Goal: Task Accomplishment & Management: Manage account settings

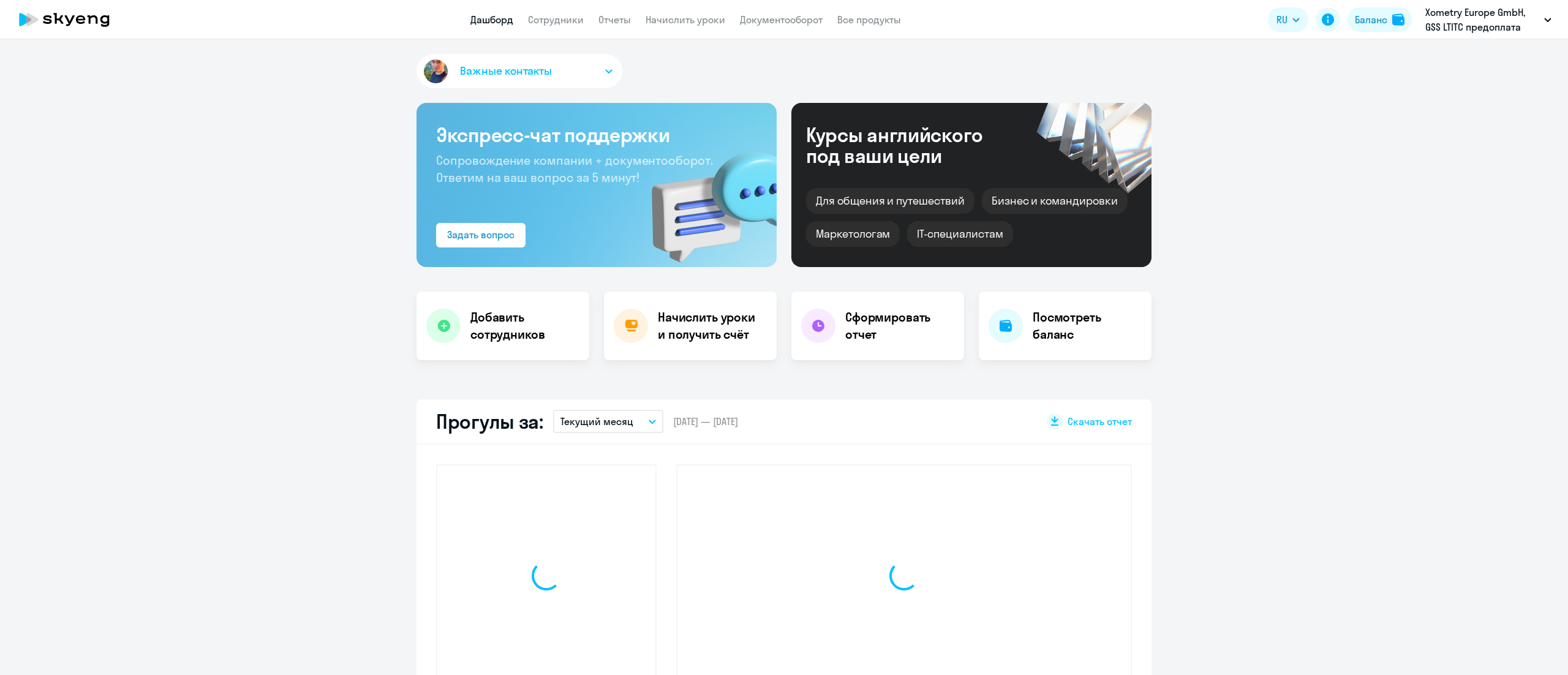
select select "30"
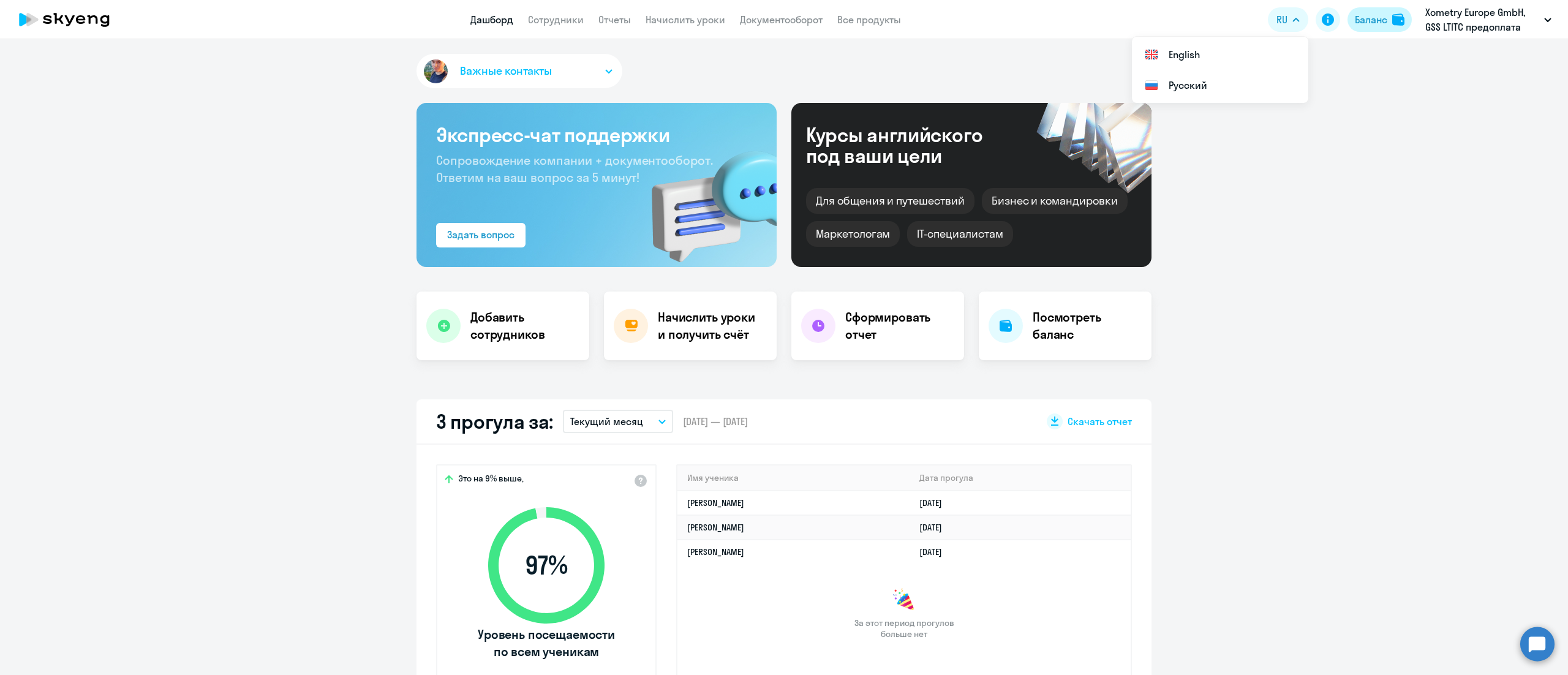
click at [1368, 17] on div "Баланс" at bounding box center [1371, 20] width 32 height 15
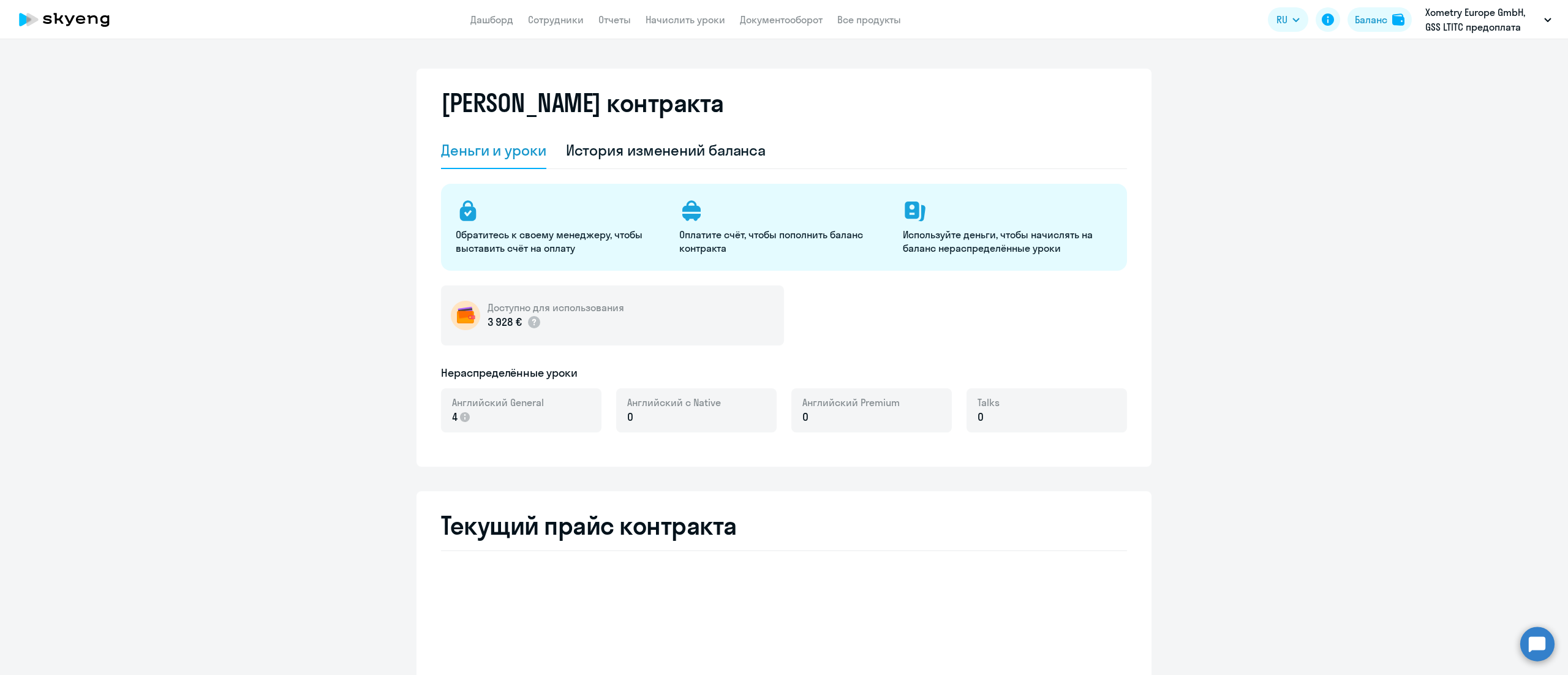
select select "english_adult_not_native_speaker"
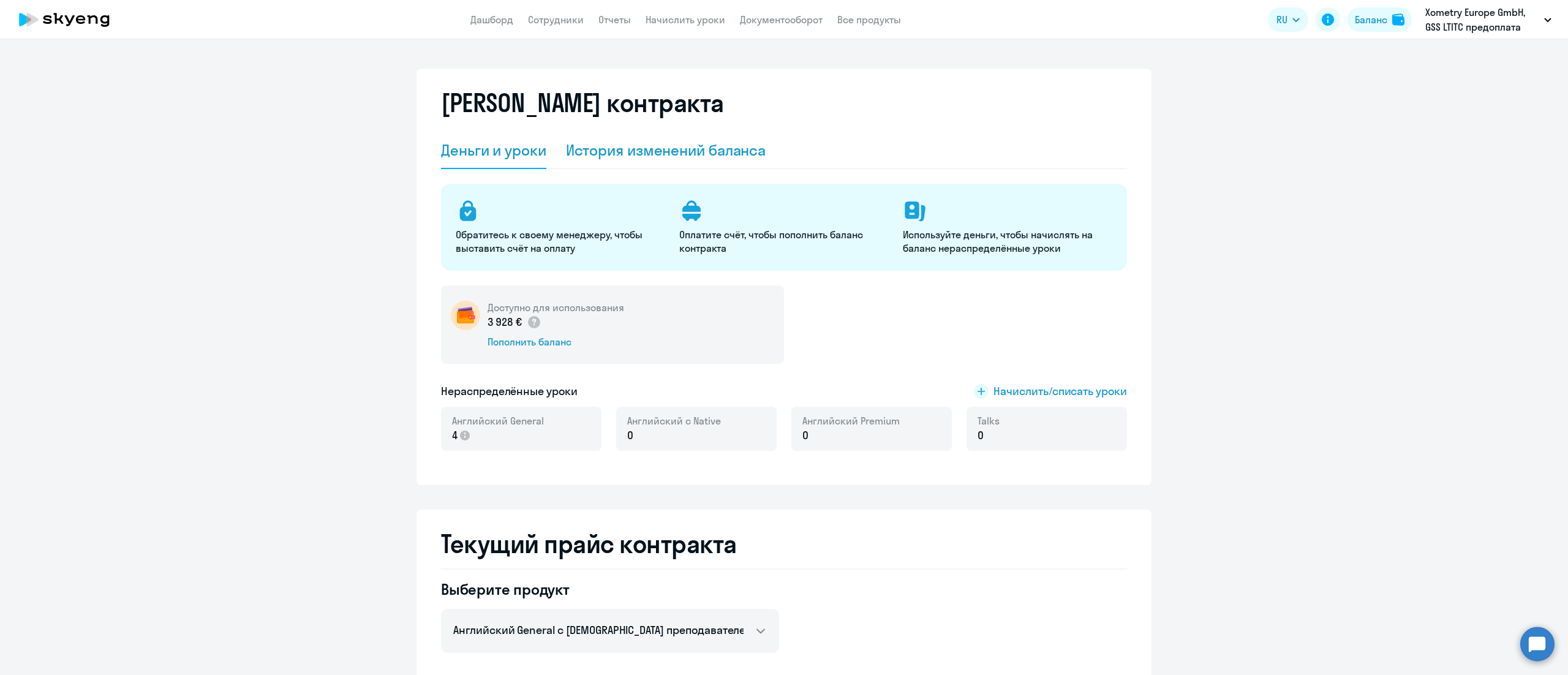
click at [668, 145] on div "История изменений баланса" at bounding box center [666, 149] width 200 height 20
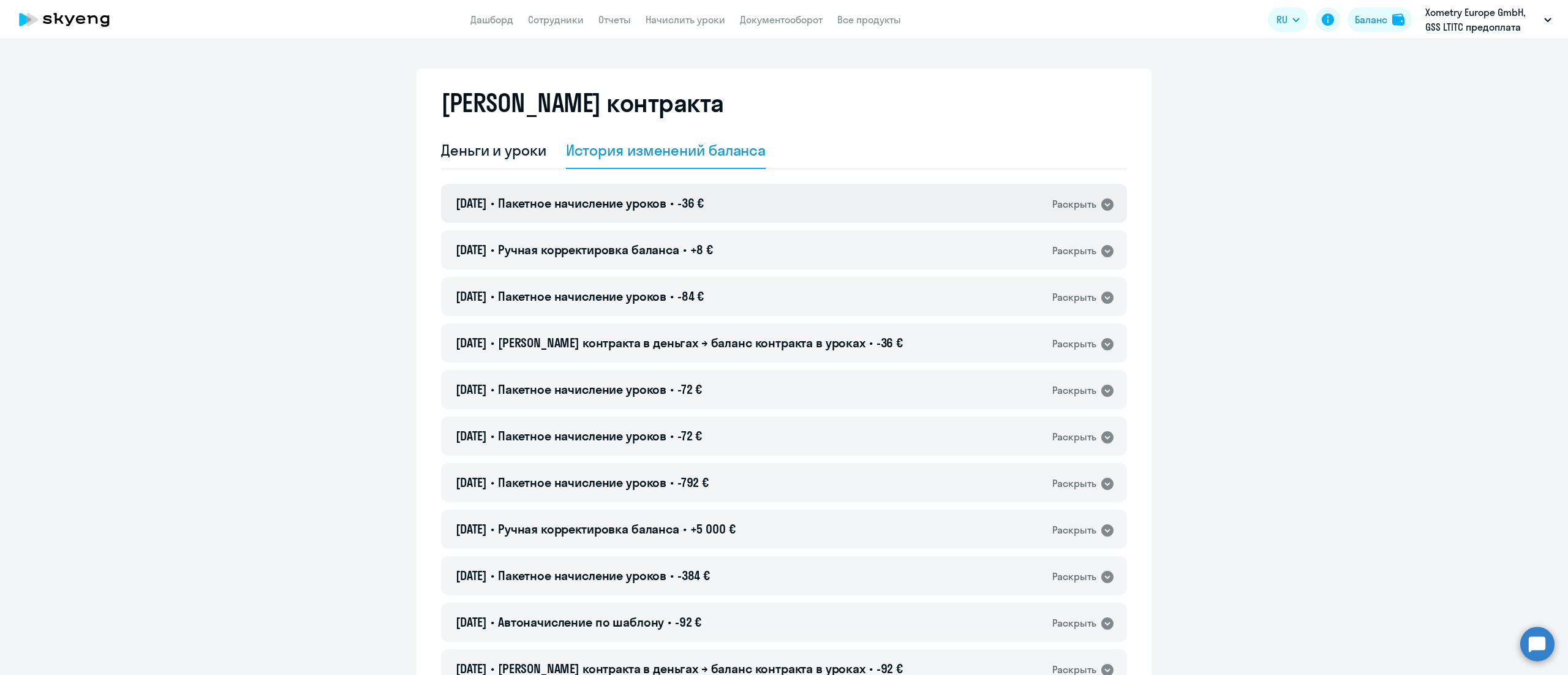
click at [802, 210] on div "16.09.2025 • Пакетное начисление уроков • -36 € Раскрыть" at bounding box center [784, 204] width 686 height 39
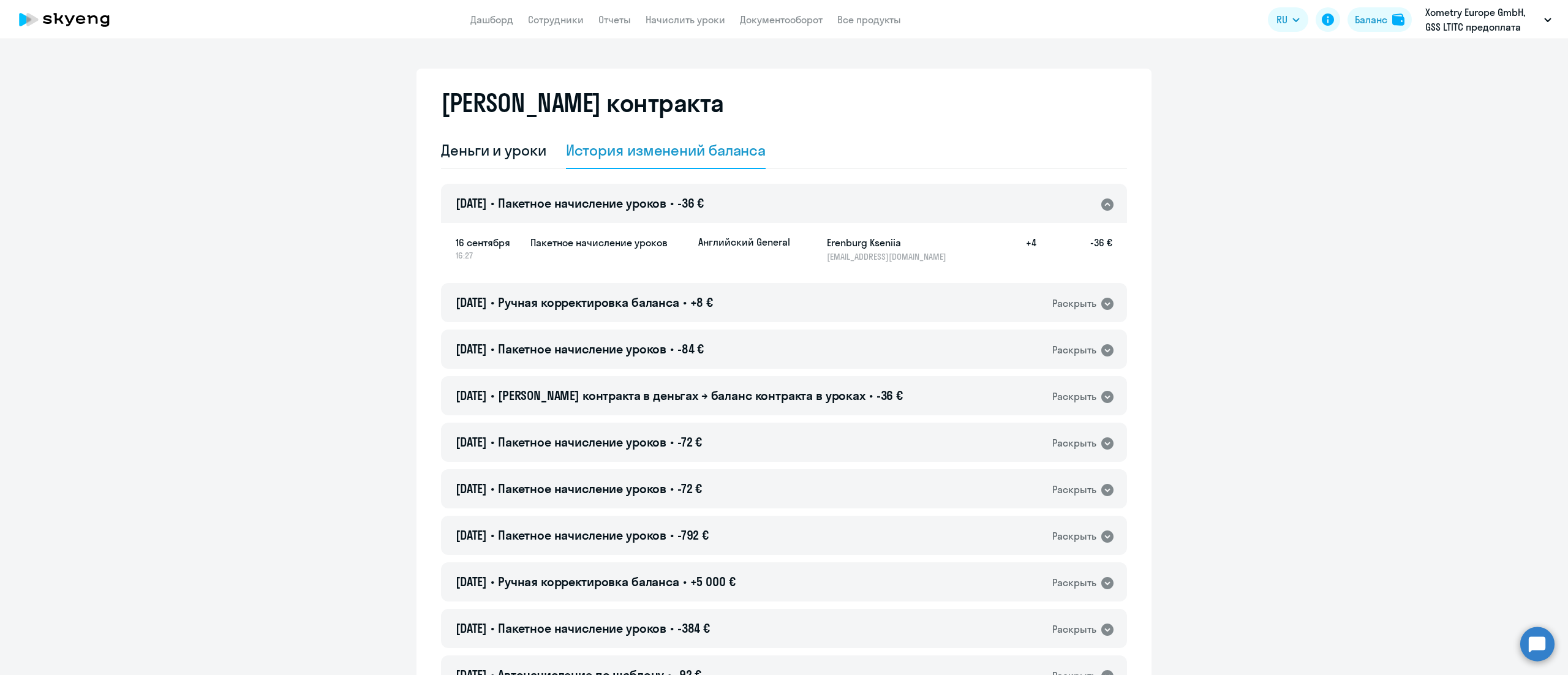
click at [802, 210] on div "16.09.2025 • Пакетное начисление уроков • -36 € Раскрыть" at bounding box center [784, 204] width 686 height 39
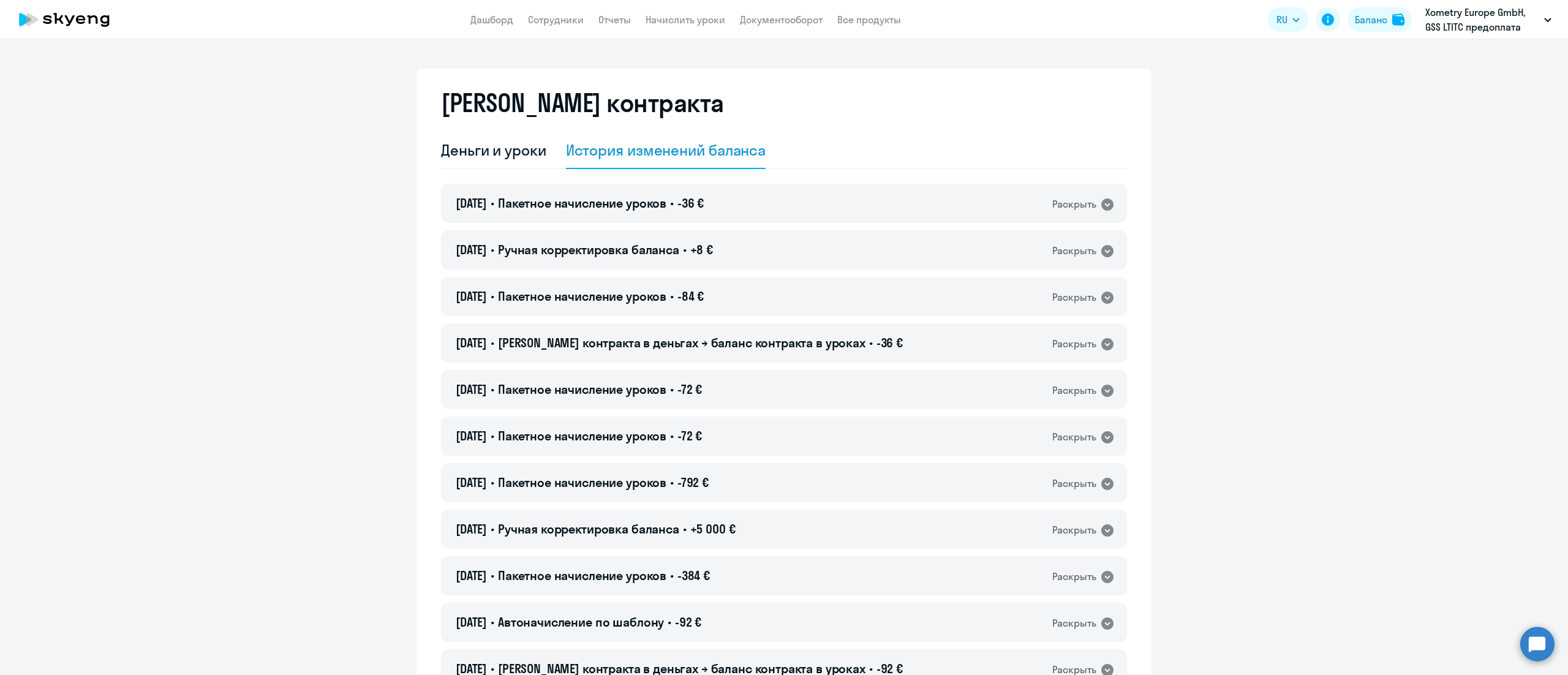
click at [835, 248] on div "16.09.2025 • Ручная корректировка баланса • +8 € Раскрыть" at bounding box center [784, 250] width 686 height 39
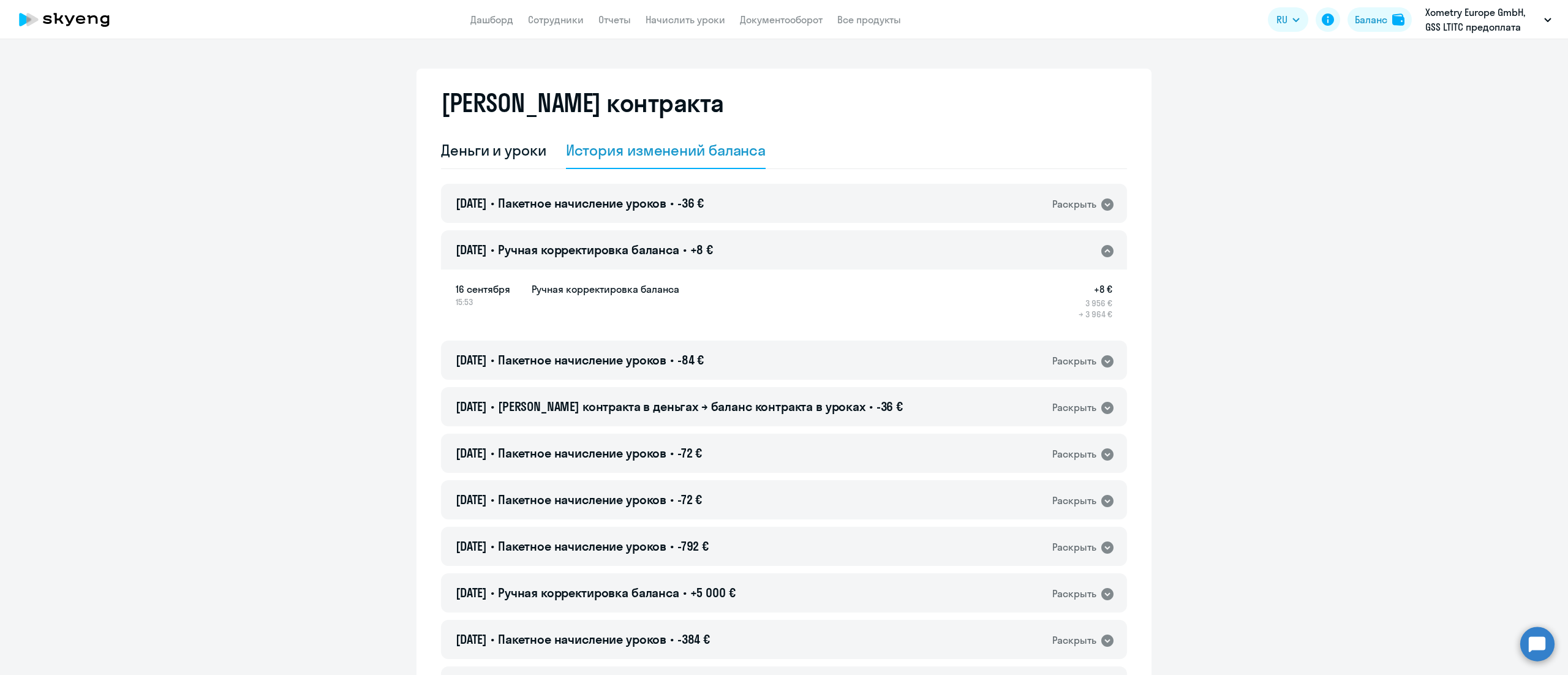
click at [835, 248] on div "16.09.2025 • Ручная корректировка баланса • +8 € Раскрыть" at bounding box center [784, 250] width 686 height 39
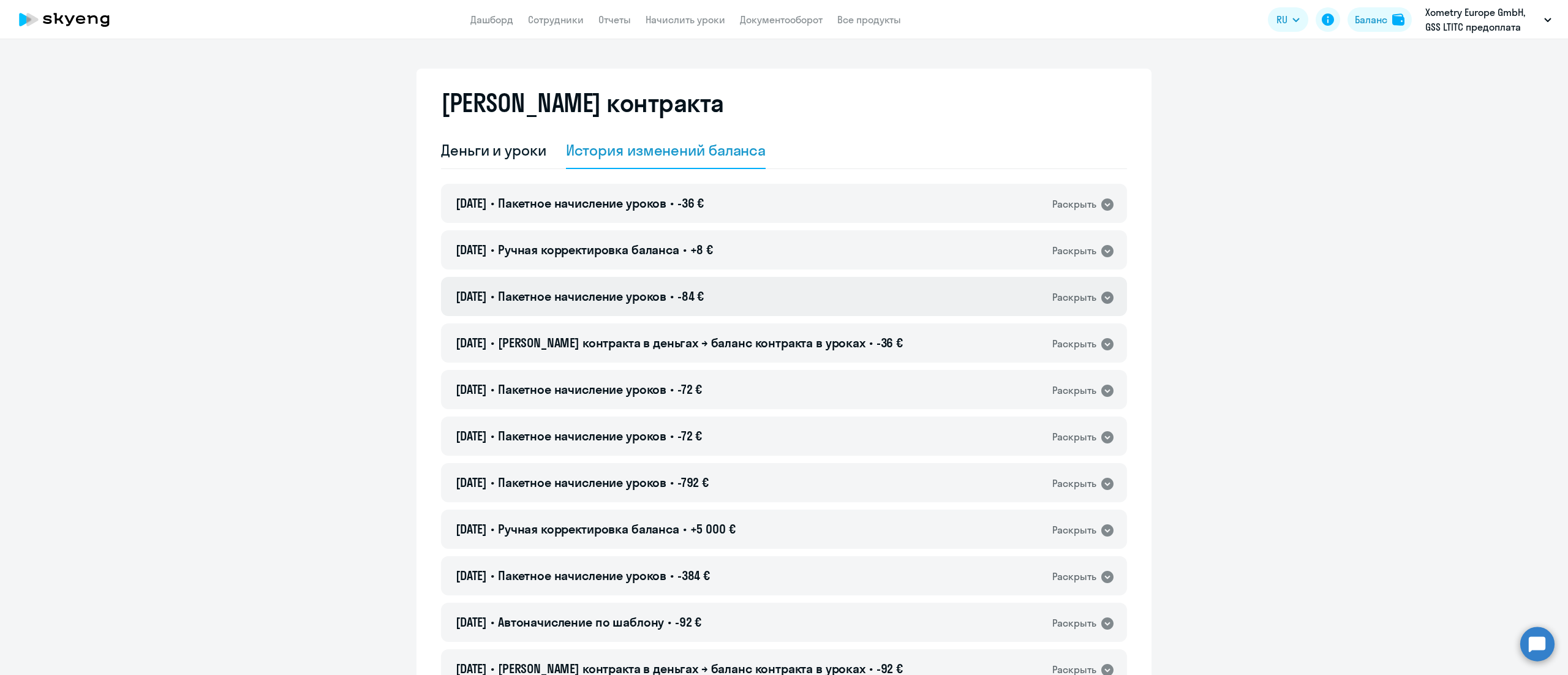
click at [857, 295] on div "15.09.2025 • Пакетное начисление уроков • -84 € Раскрыть" at bounding box center [784, 296] width 686 height 39
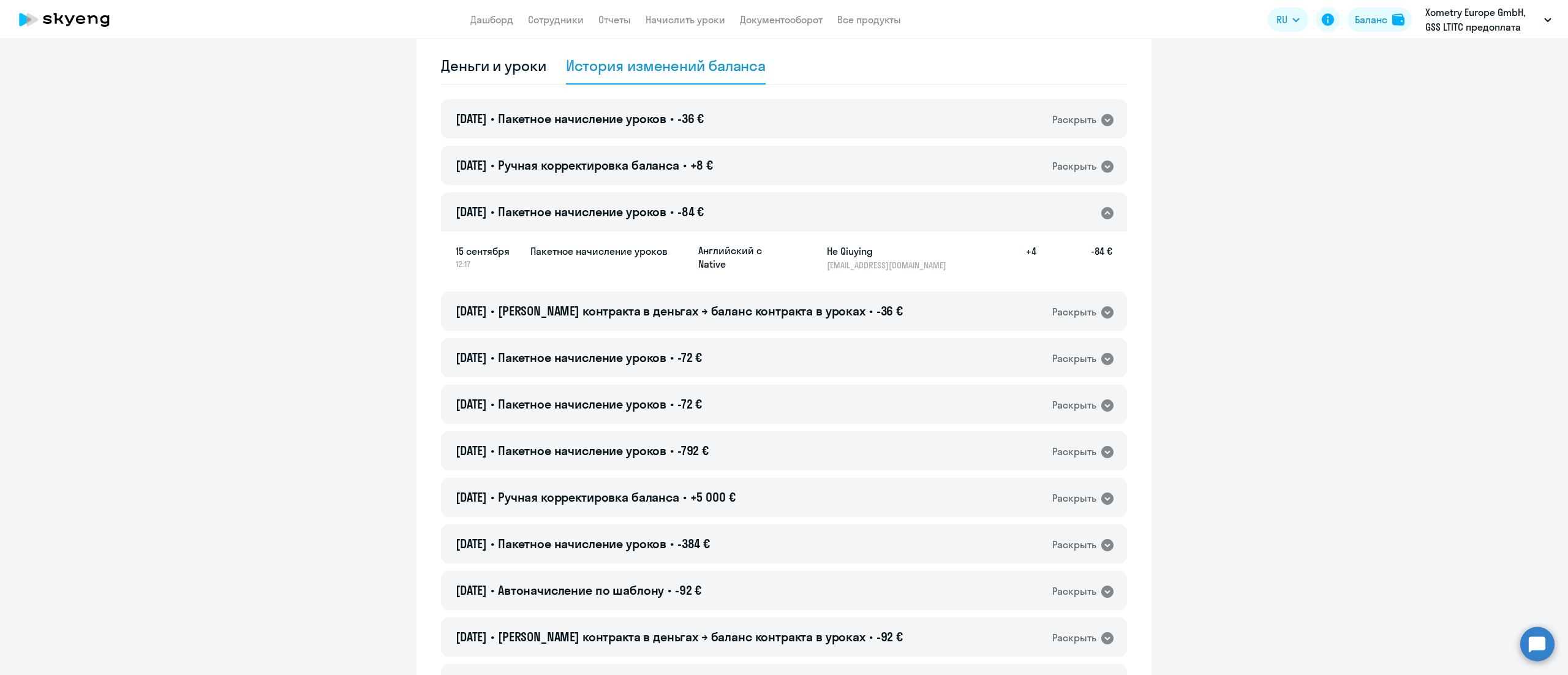
scroll to position [123, 0]
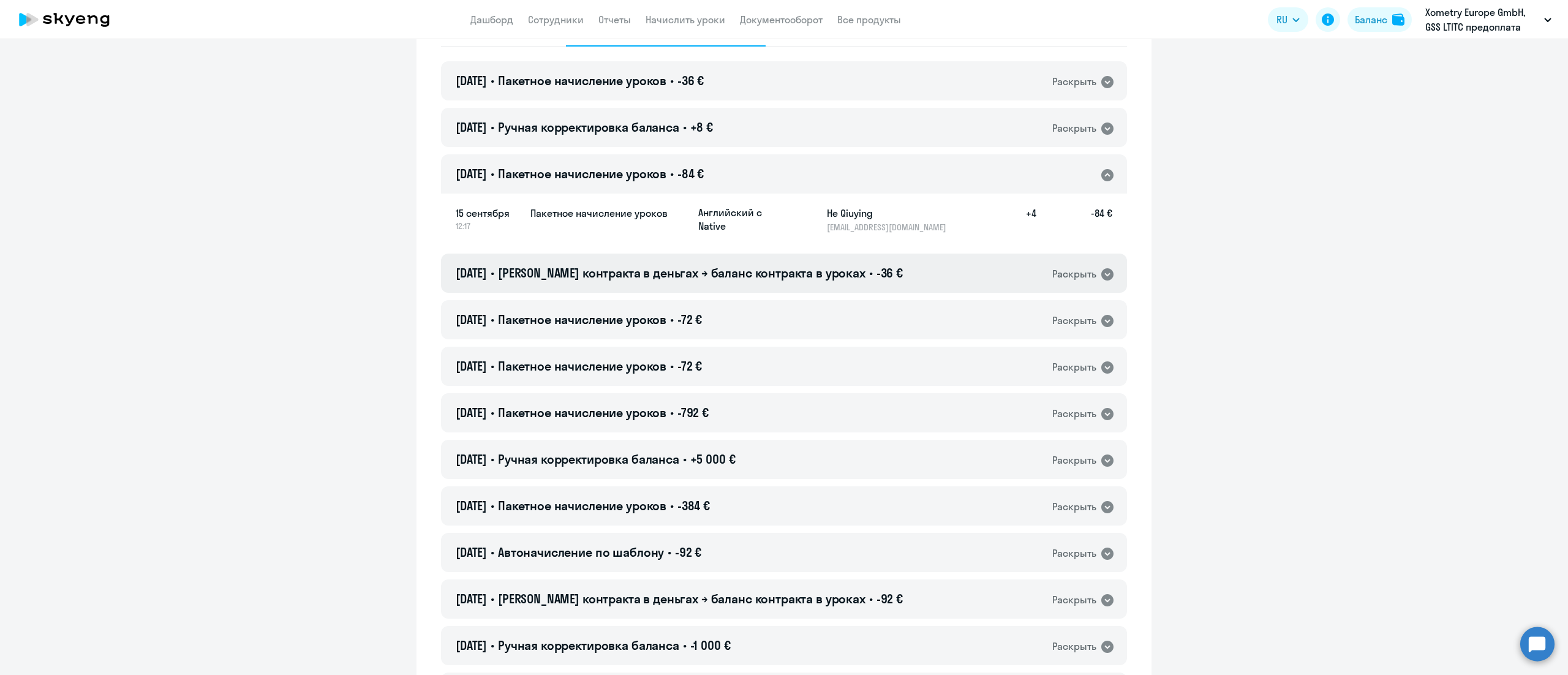
click at [866, 281] on h4 "15.09.2025 • Баланс контракта в деньгах → баланс контракта в уроках • -36 €" at bounding box center [679, 273] width 447 height 17
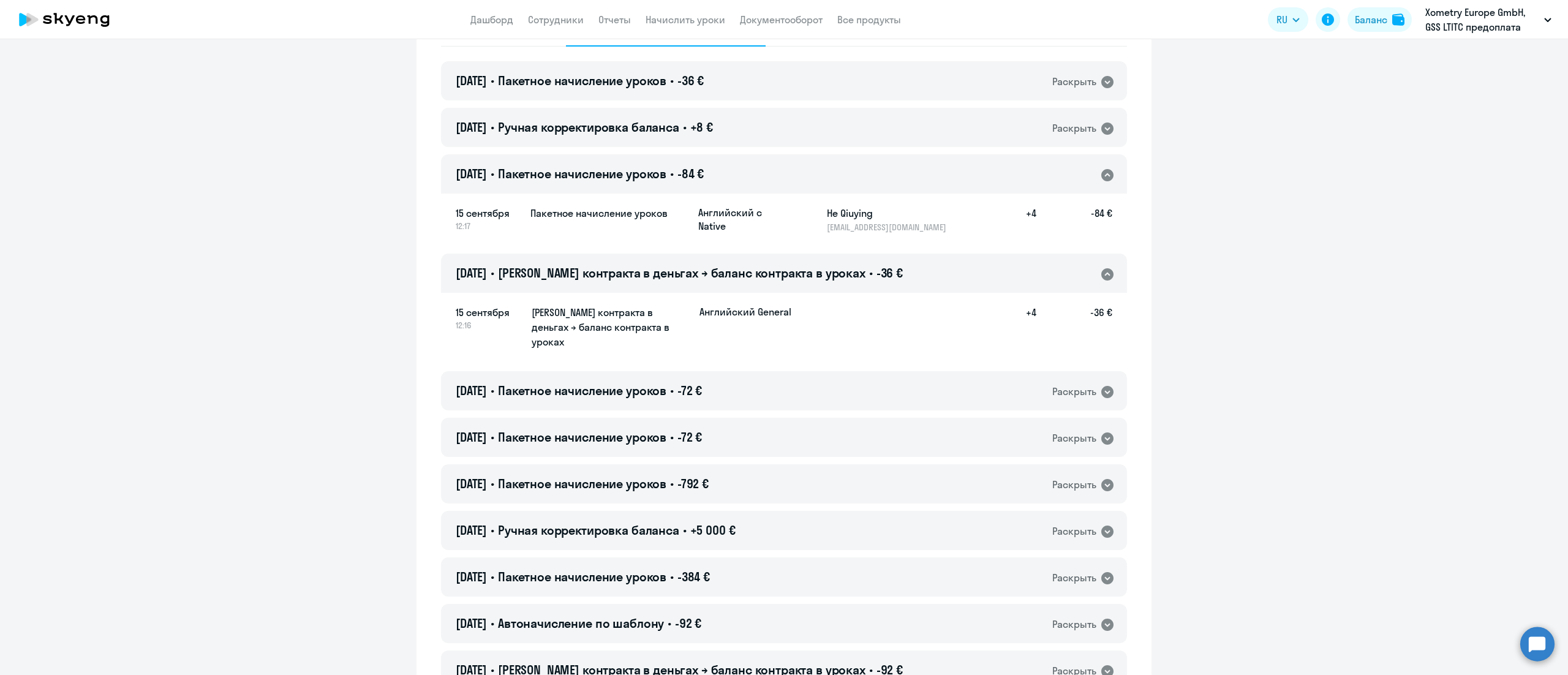
click at [866, 281] on h4 "15.09.2025 • Баланс контракта в деньгах → баланс контракта в уроках • -36 €" at bounding box center [679, 273] width 447 height 17
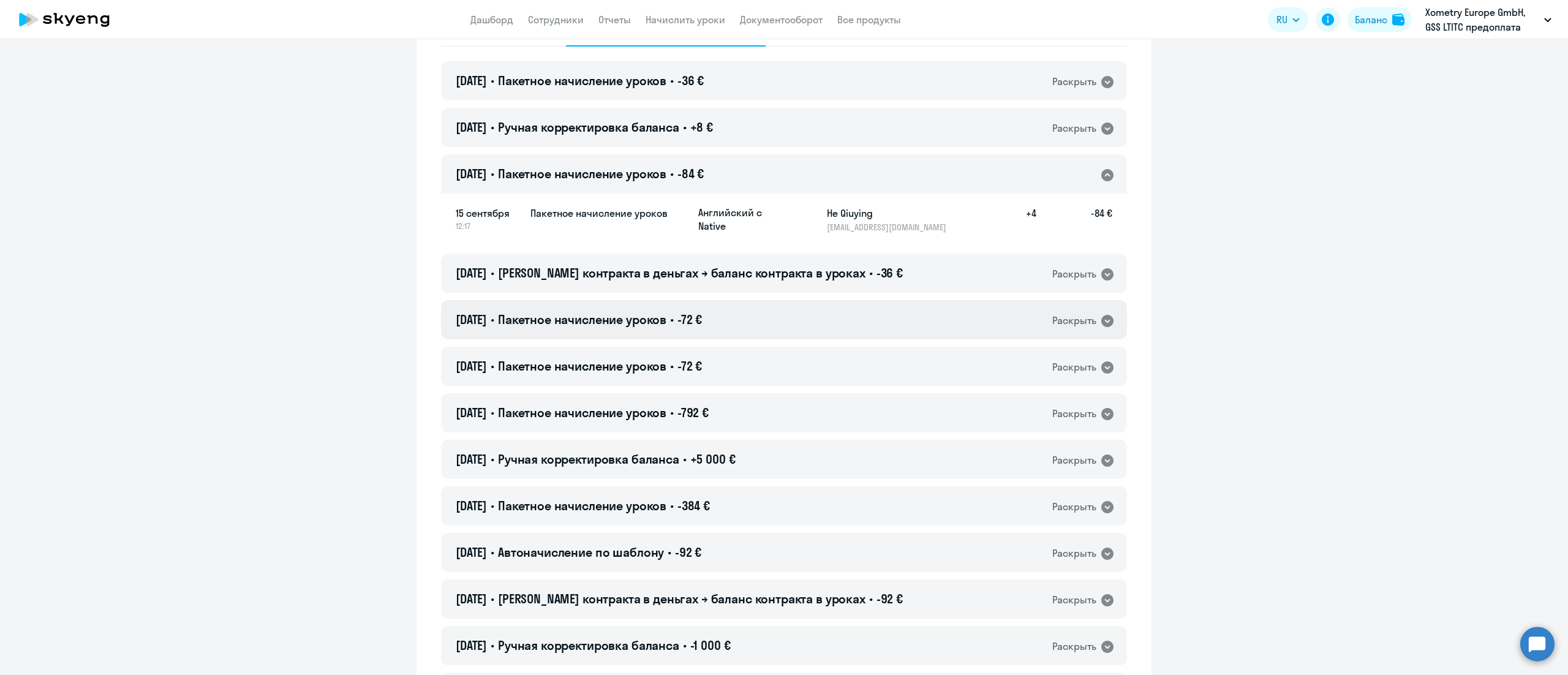
click at [866, 332] on div "12.09.2025 • Пакетное начисление уроков • -72 € Раскрыть" at bounding box center [784, 320] width 686 height 39
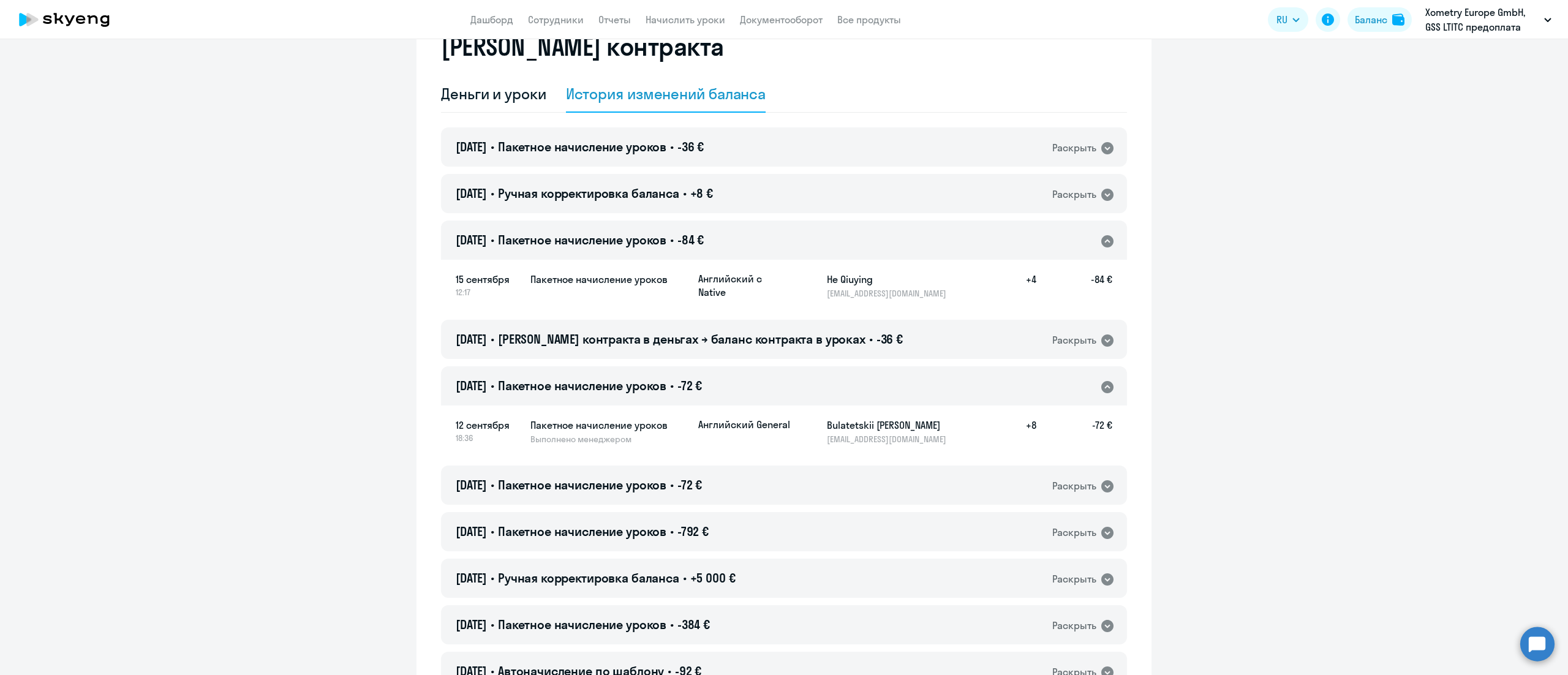
scroll to position [0, 0]
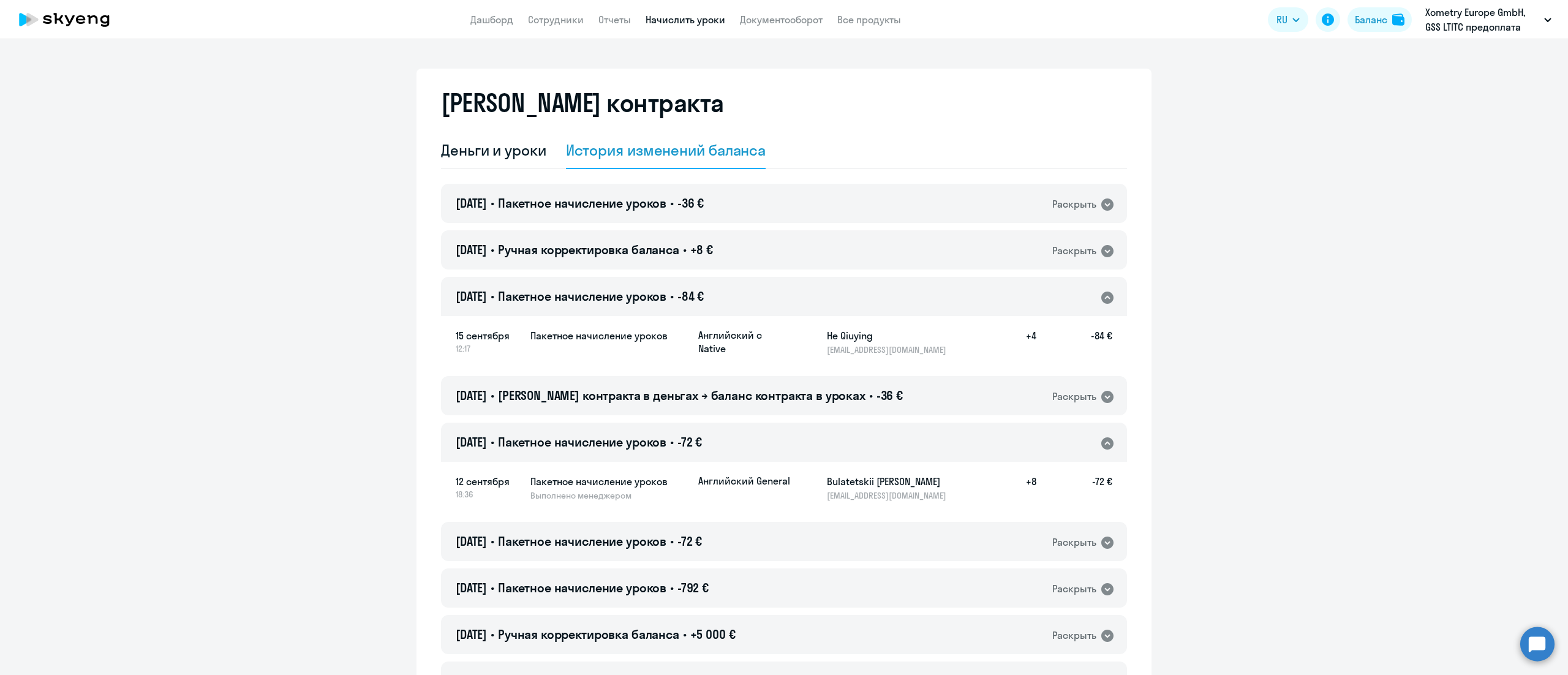
click at [707, 18] on link "Начислить уроки" at bounding box center [685, 20] width 79 height 13
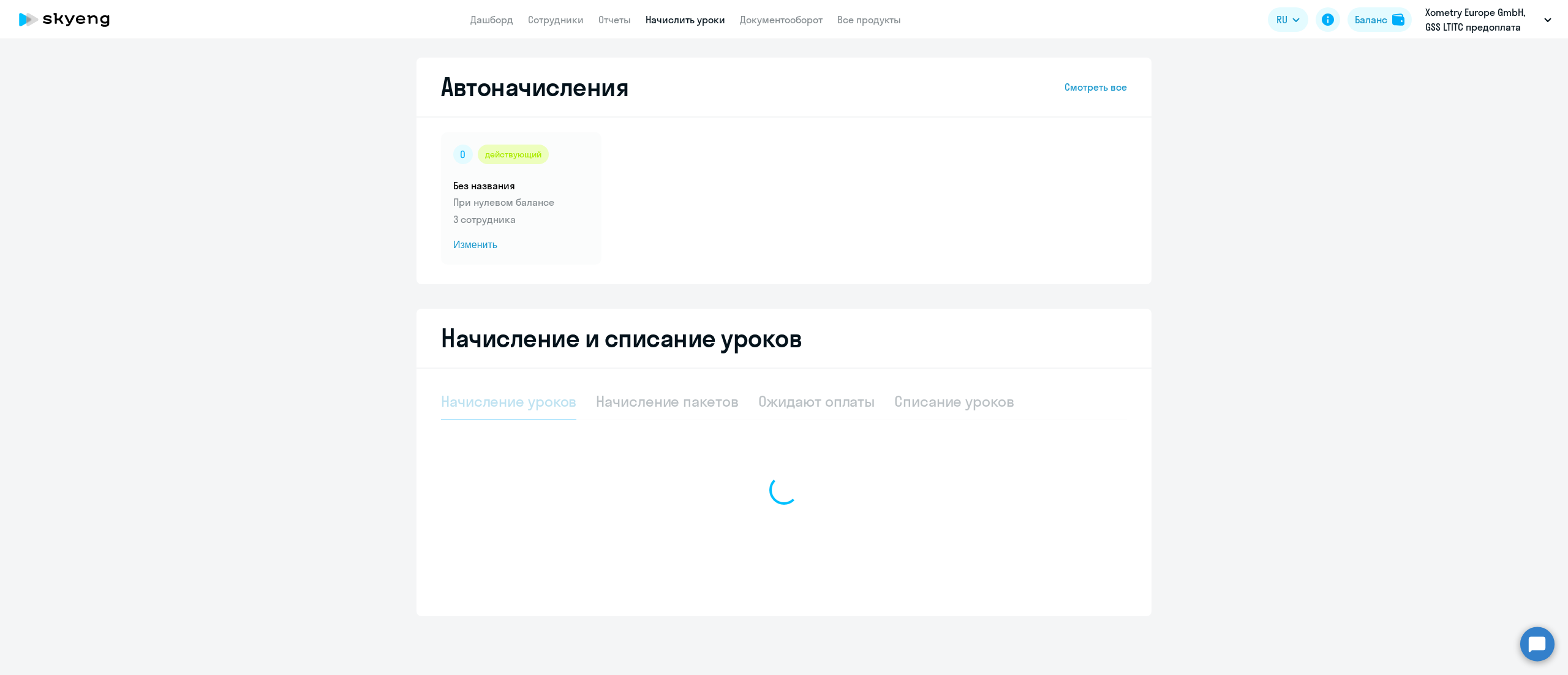
select select "10"
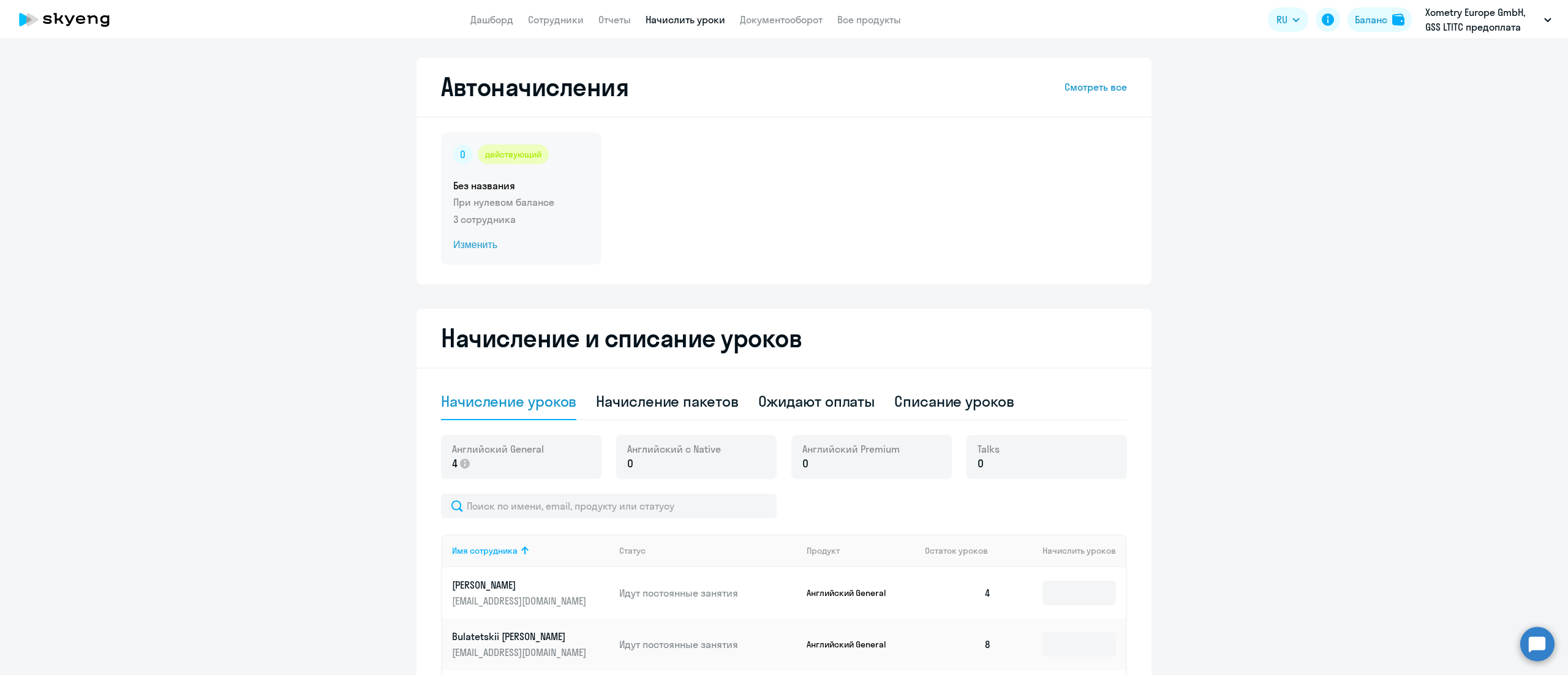
click at [532, 217] on p "3 сотрудника" at bounding box center [521, 219] width 136 height 15
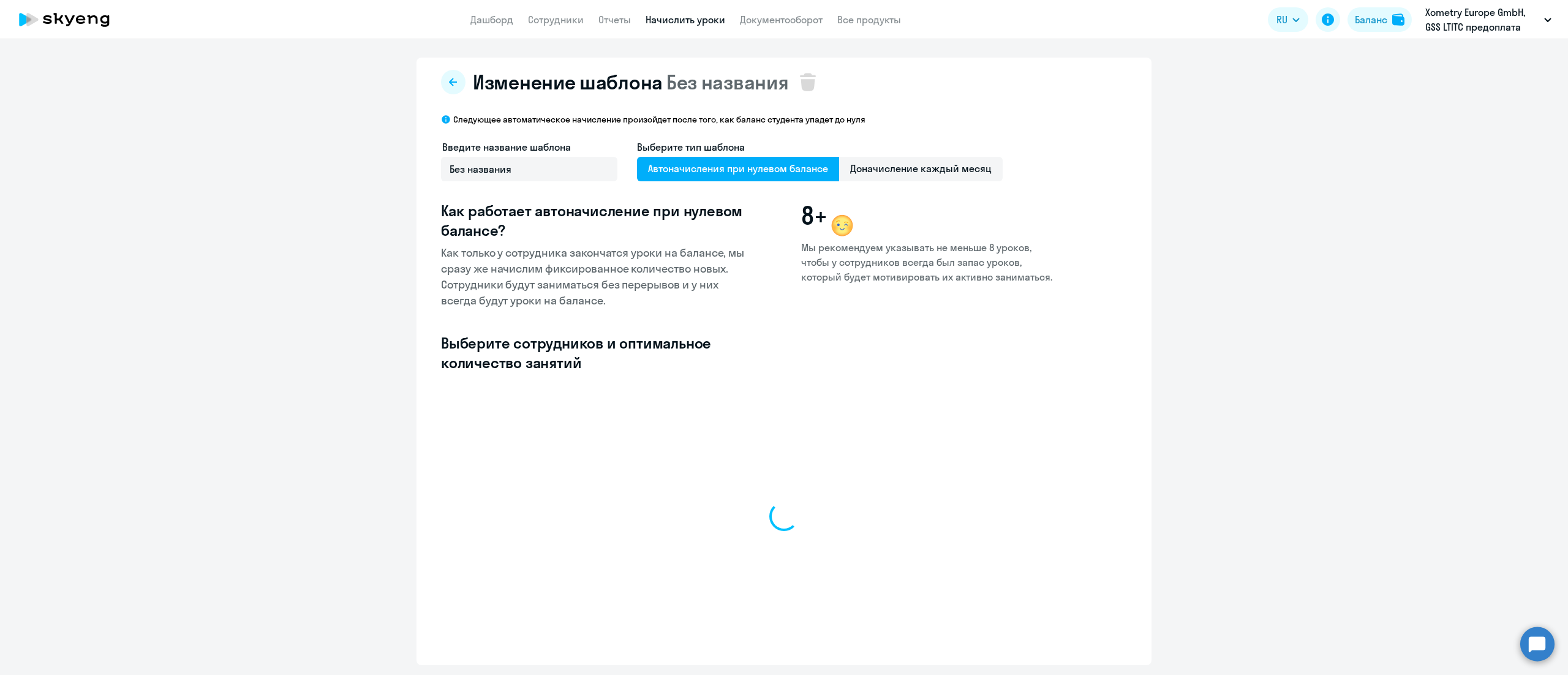
select select "10"
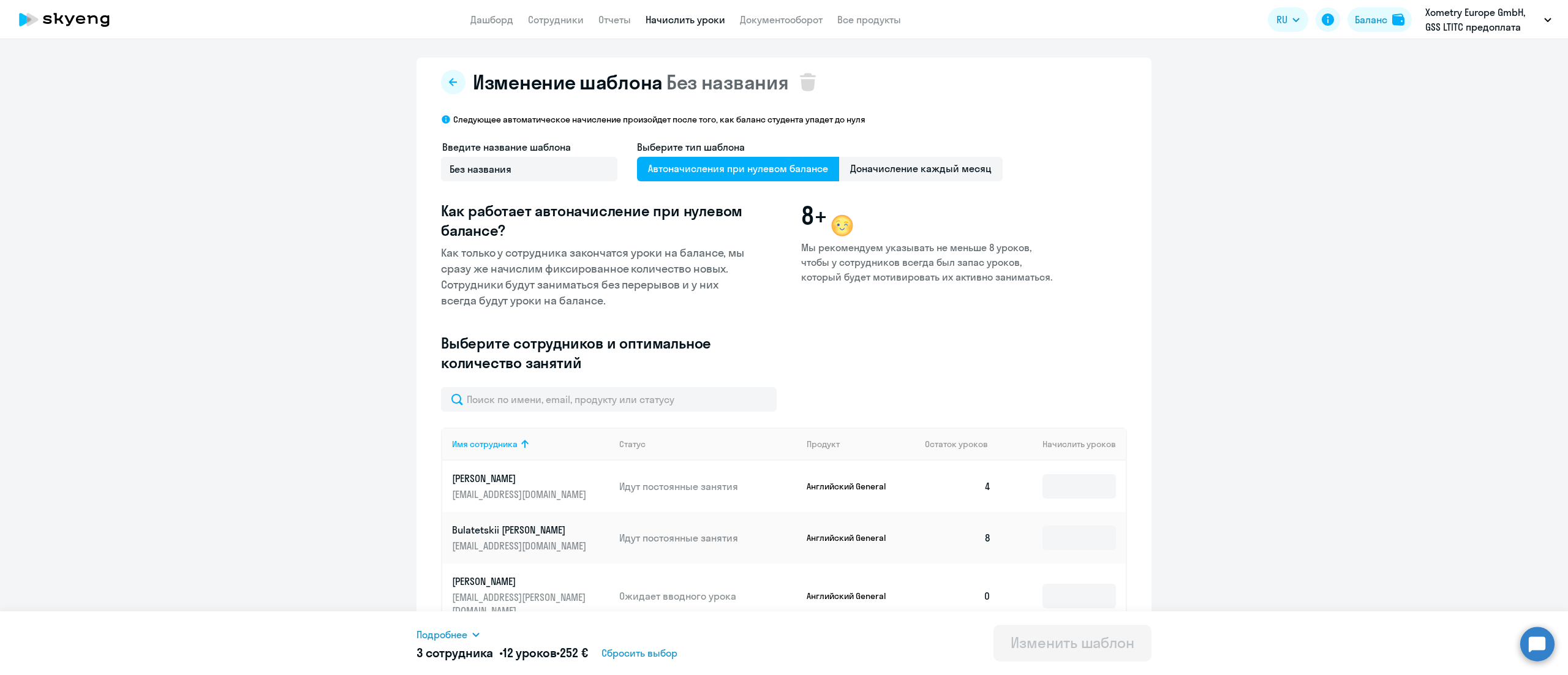
scroll to position [123, 0]
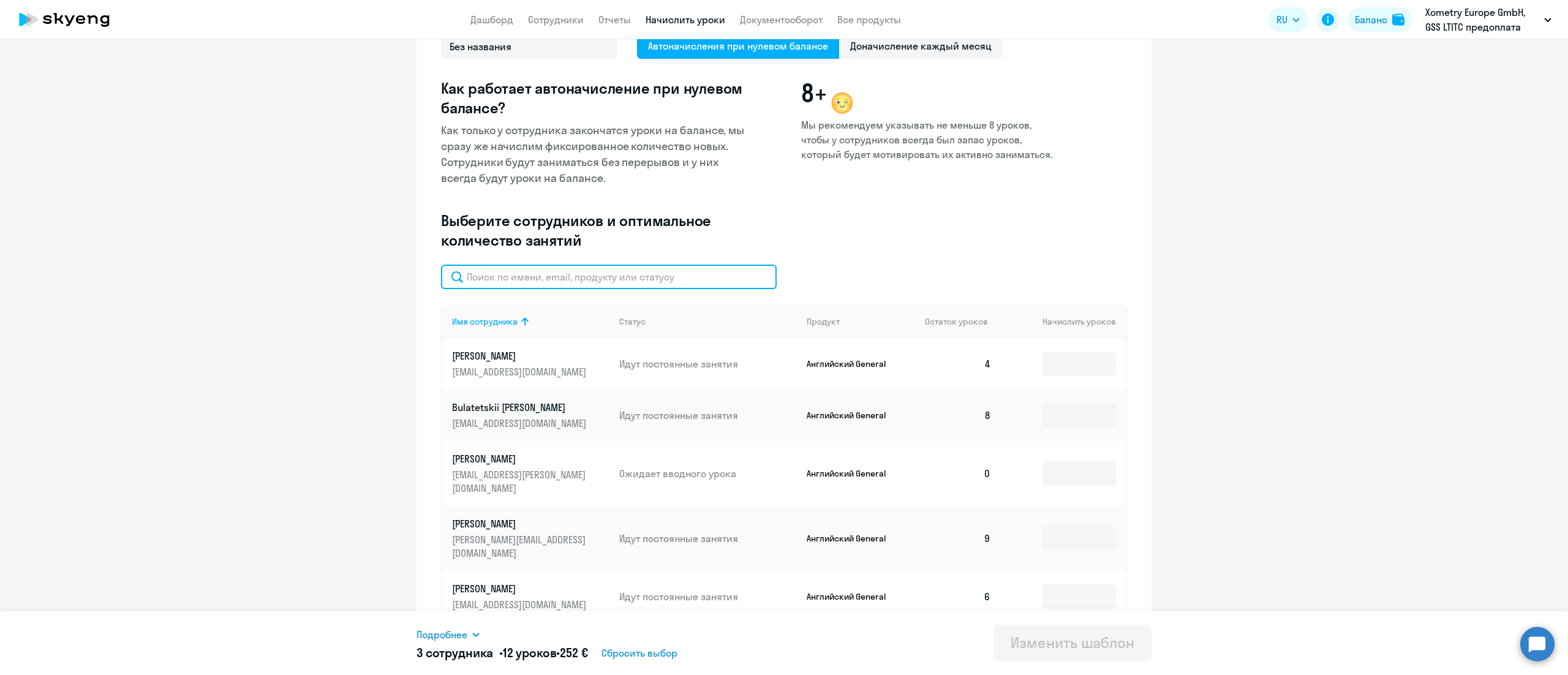
click at [696, 272] on input "text" at bounding box center [608, 277] width 336 height 24
paste input "Chaban"
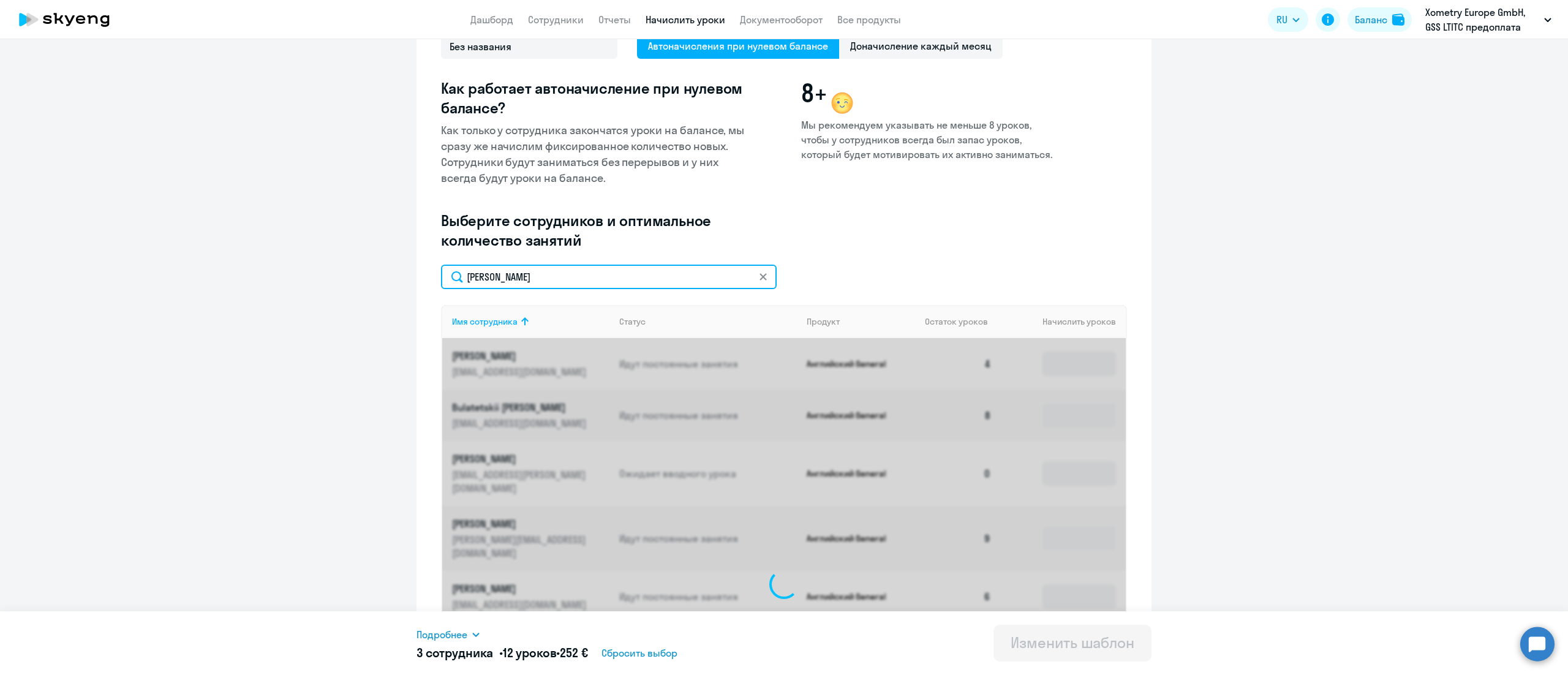
scroll to position [39, 0]
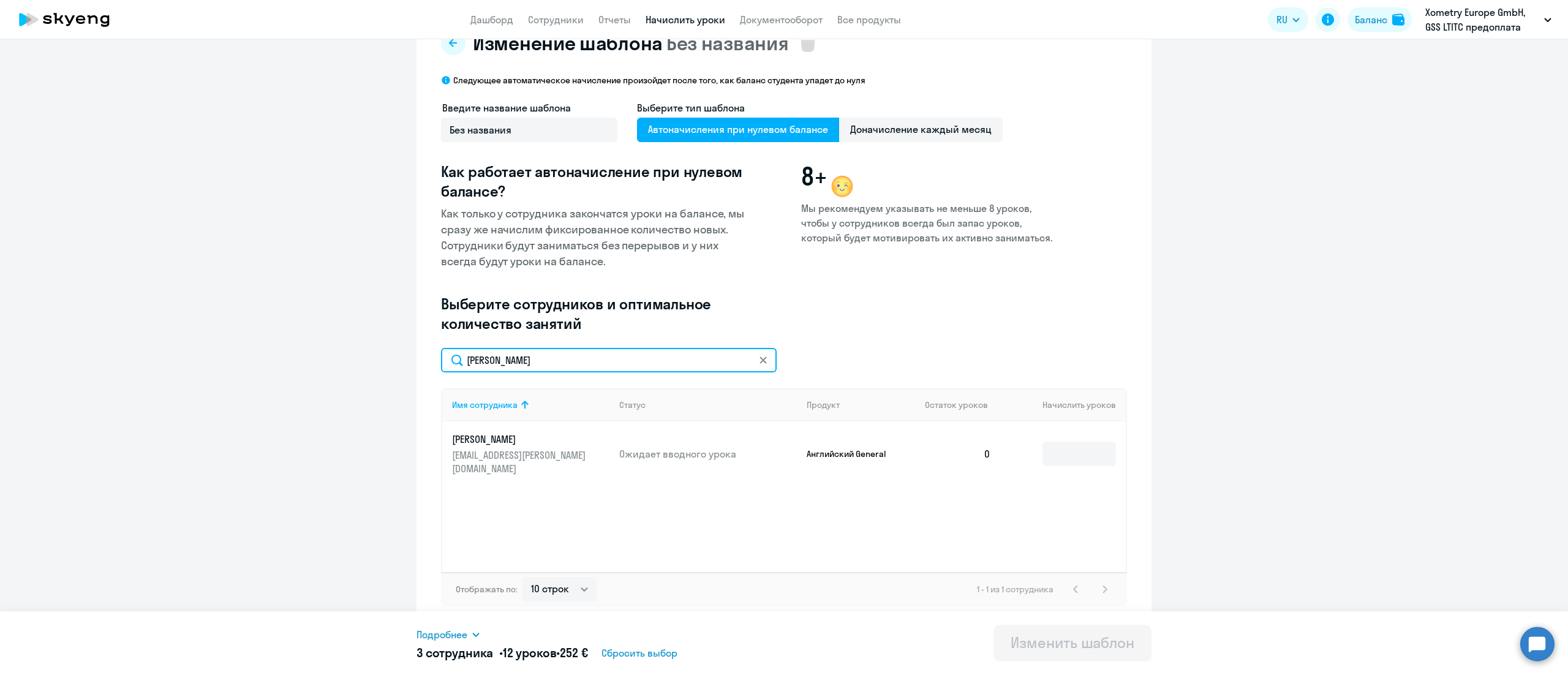
type input "Chaban"
click at [759, 358] on icon at bounding box center [762, 360] width 7 height 7
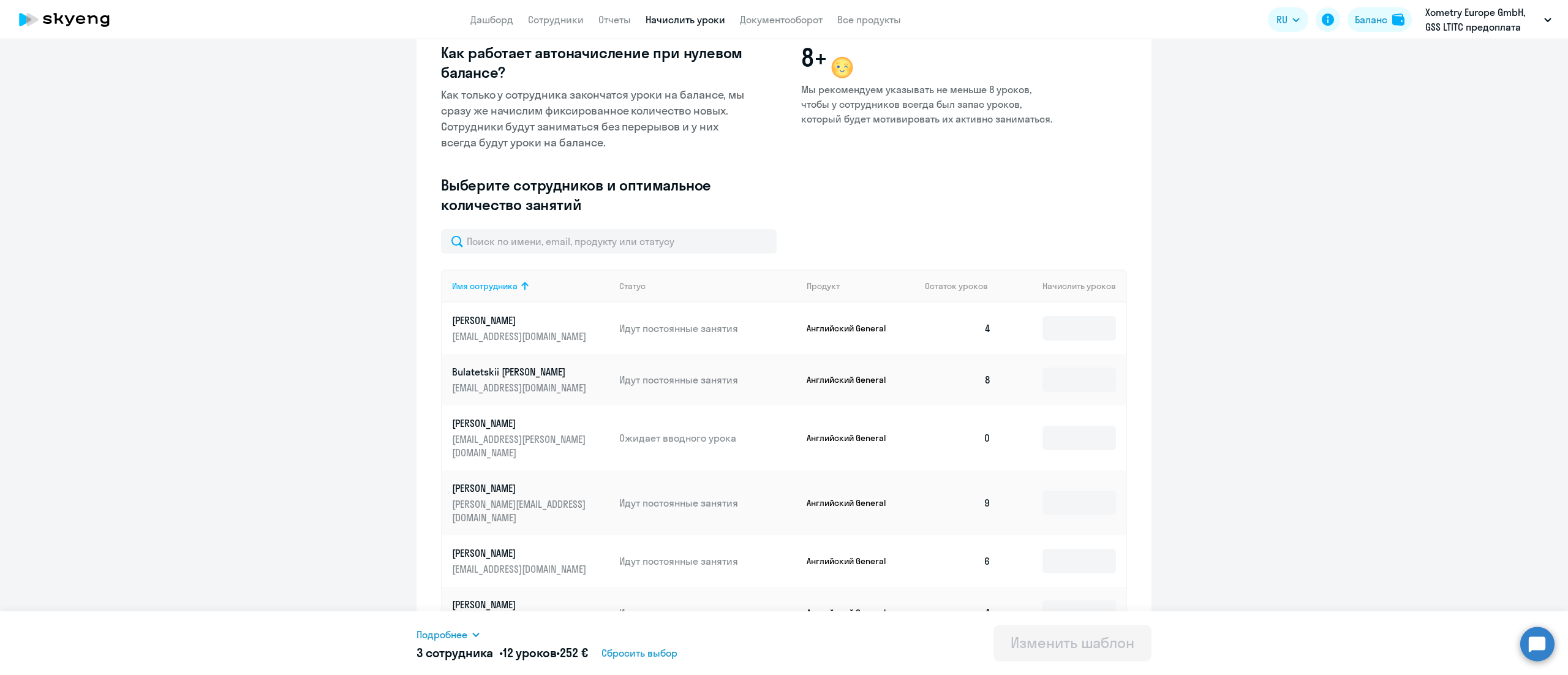
scroll to position [0, 0]
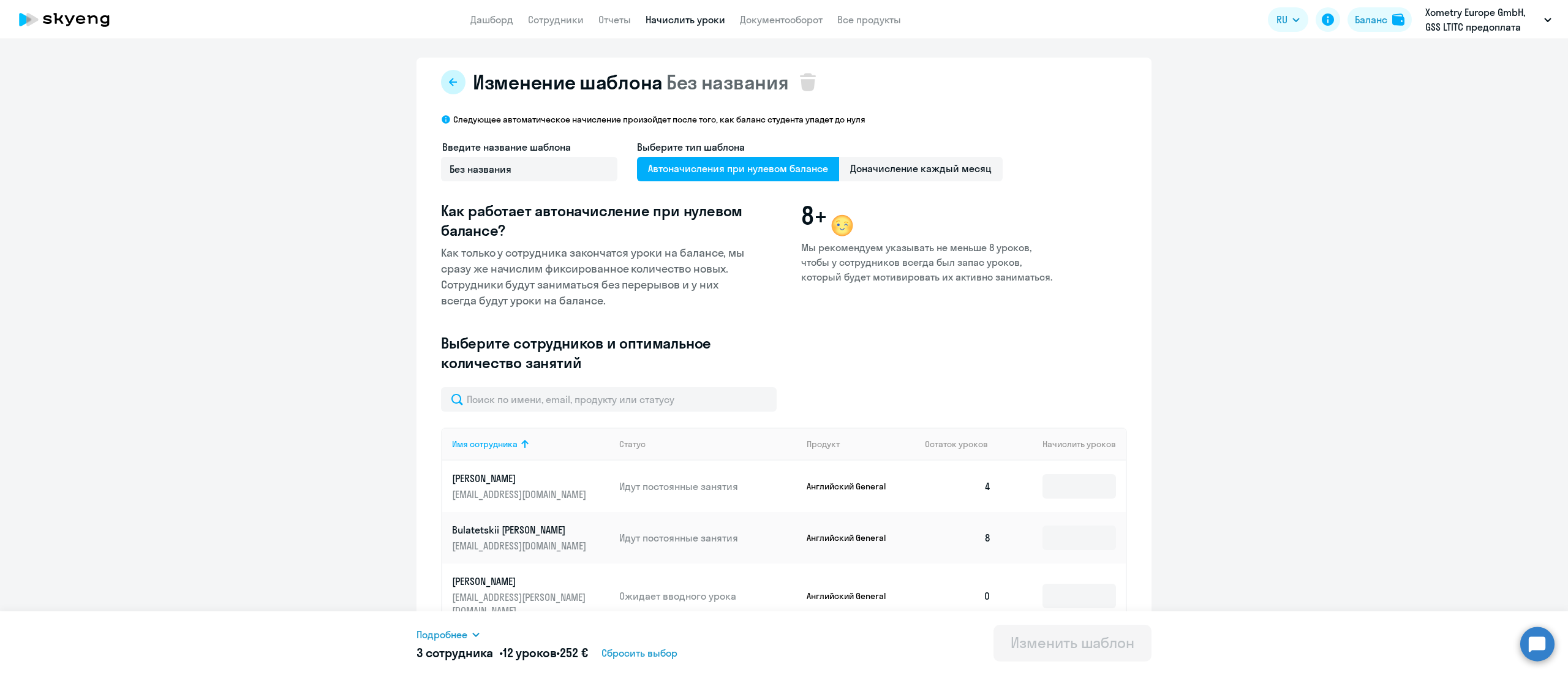
click at [449, 85] on icon at bounding box center [454, 82] width 9 height 9
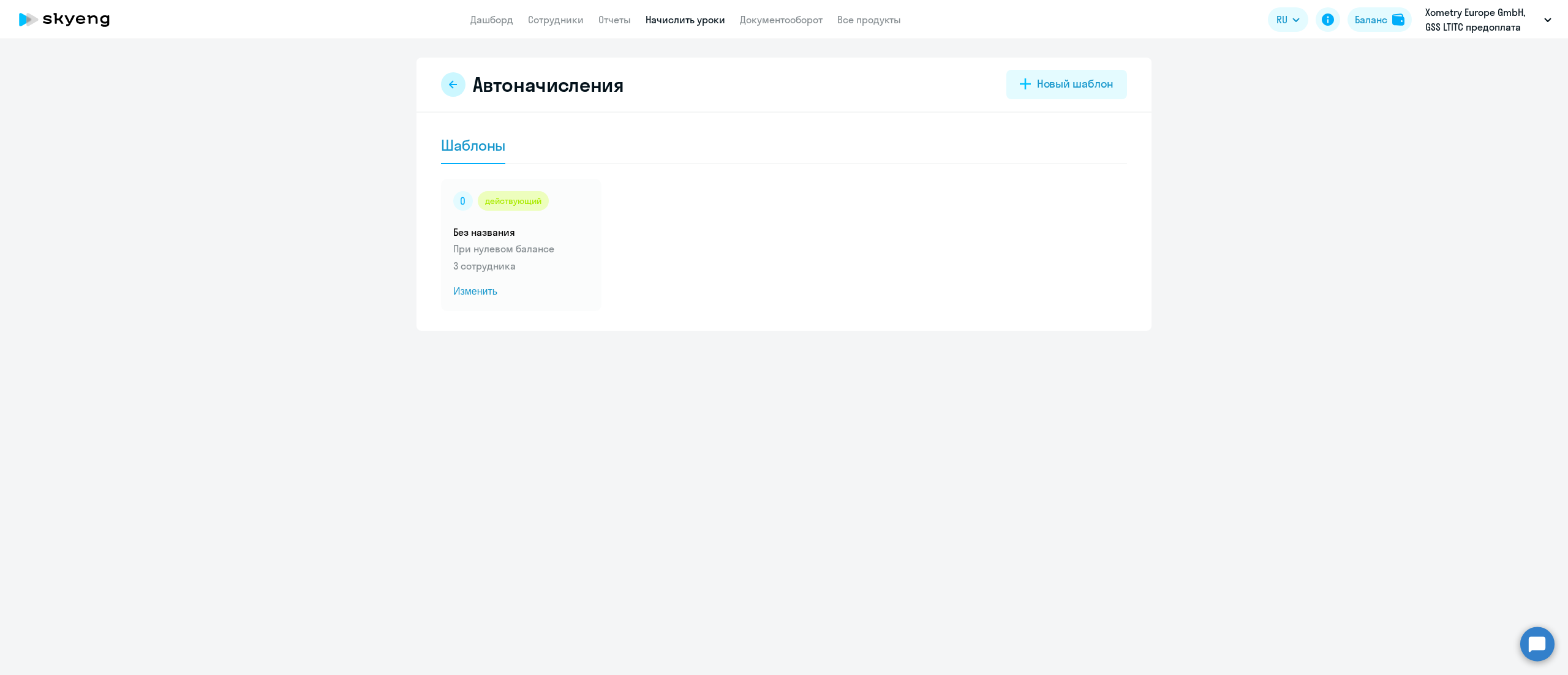
click at [457, 93] on button at bounding box center [453, 84] width 24 height 24
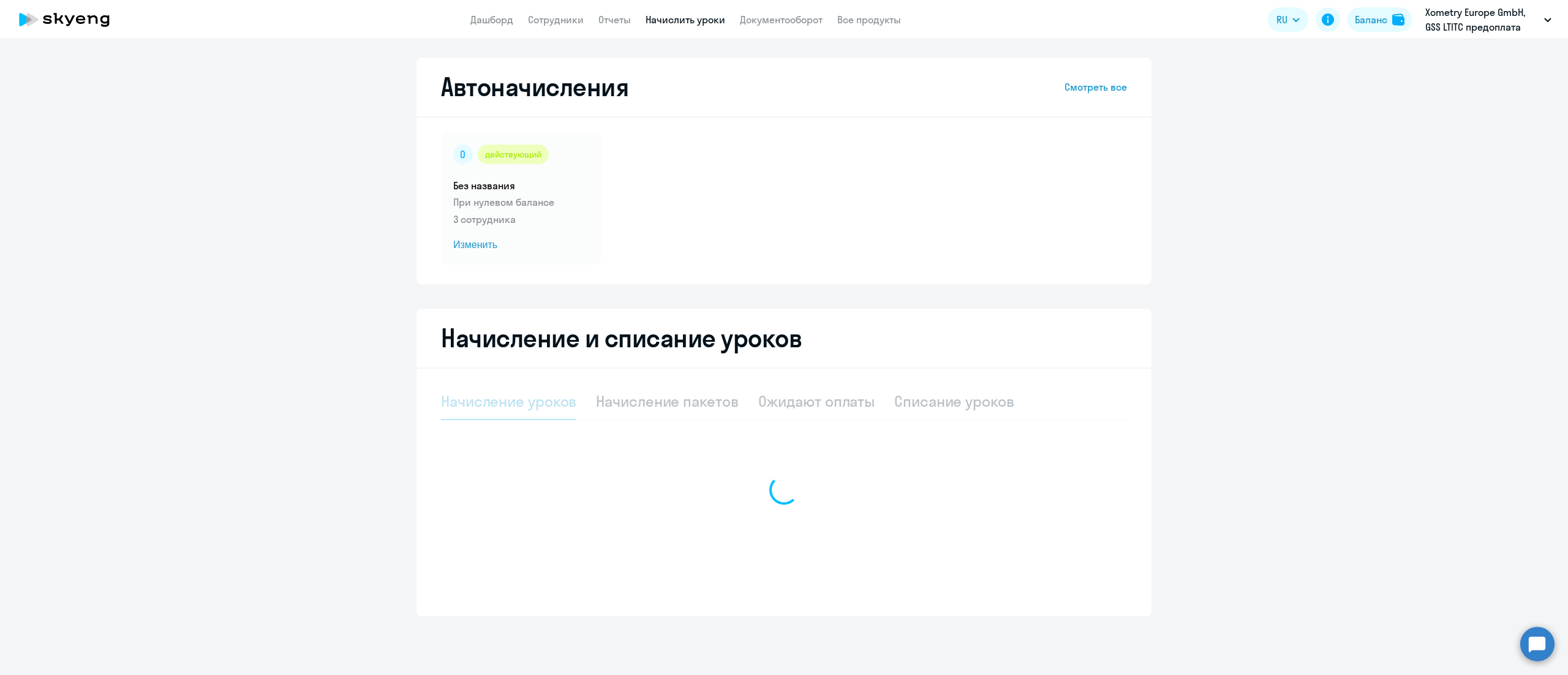
select select "10"
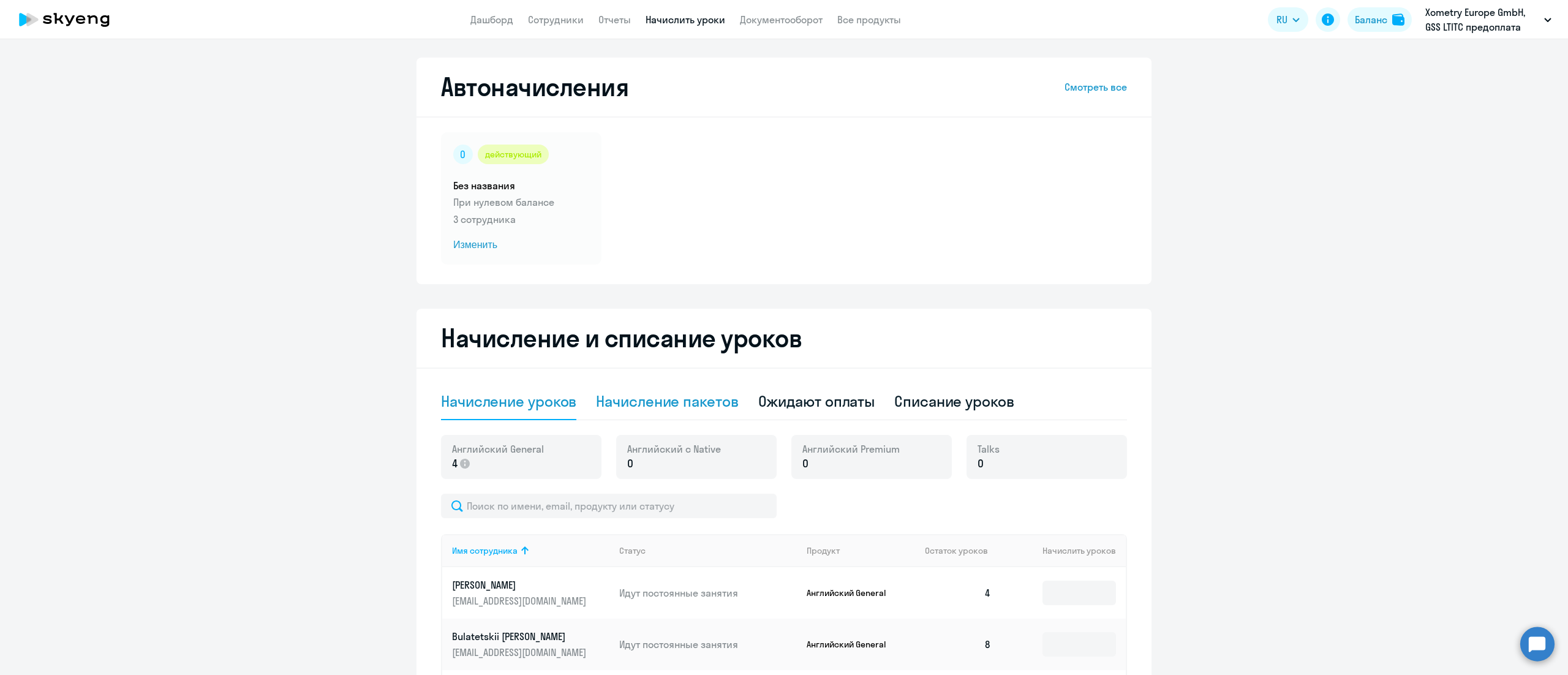
click at [678, 407] on div "Начисление пакетов" at bounding box center [666, 401] width 142 height 20
select select "10"
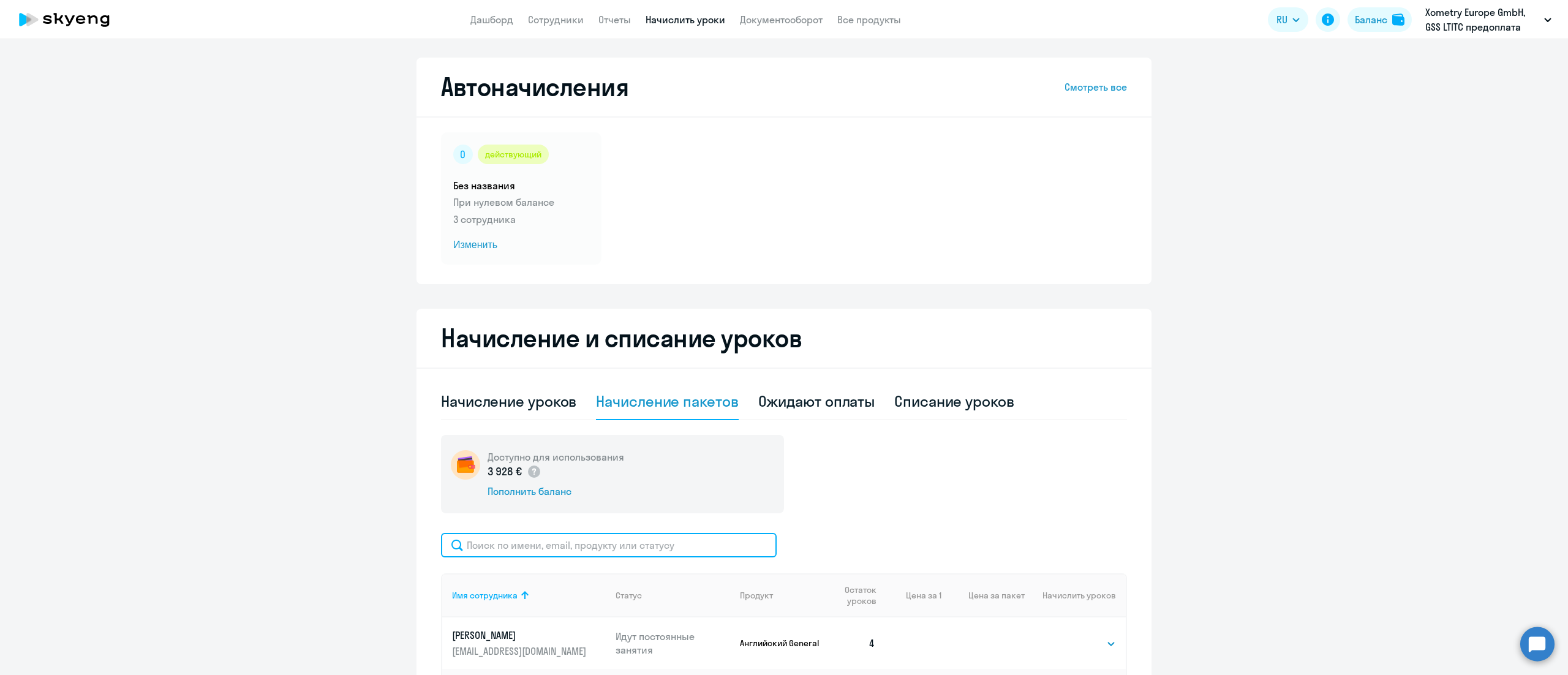
click at [640, 548] on input "text" at bounding box center [608, 545] width 336 height 24
click at [498, 405] on div "Начисление уроков" at bounding box center [509, 401] width 135 height 20
select select "10"
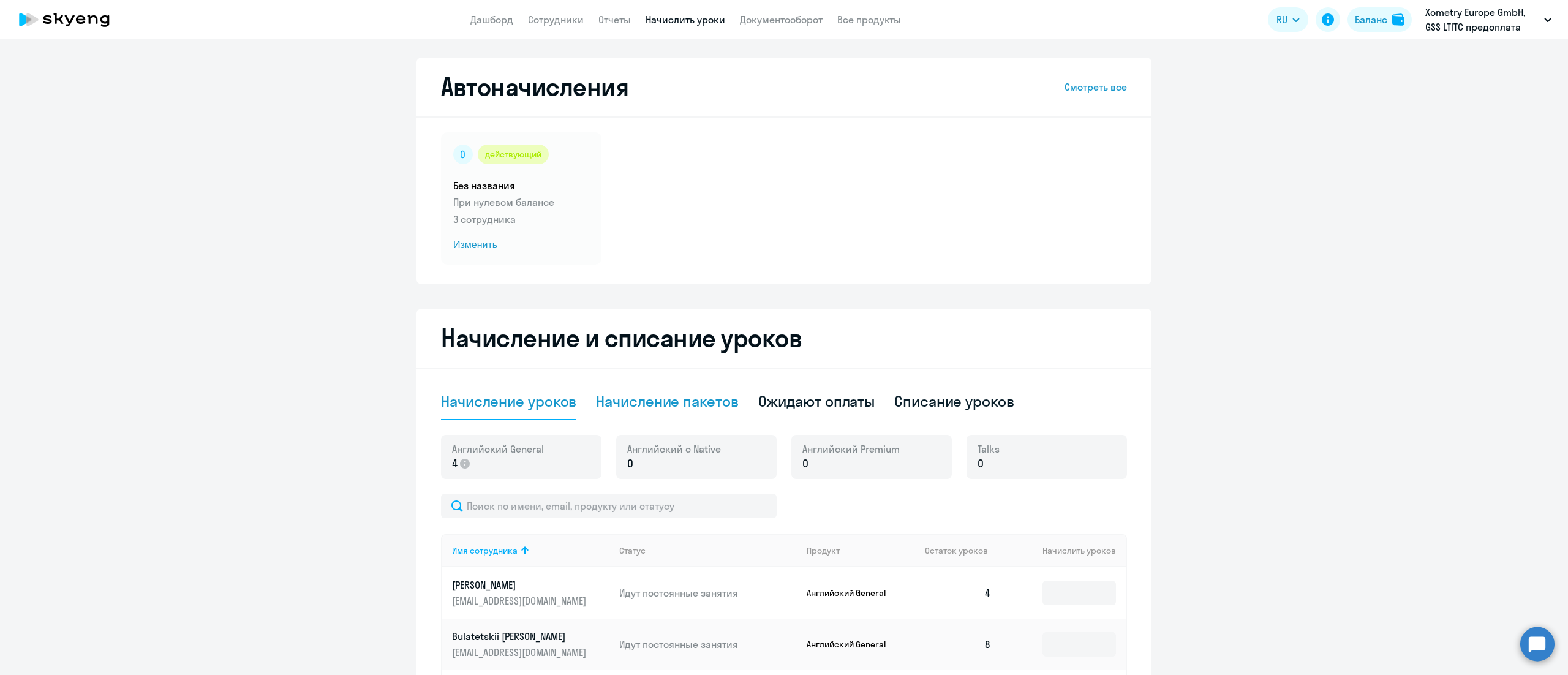
click at [640, 394] on div "Начисление пакетов" at bounding box center [666, 401] width 142 height 20
select select "10"
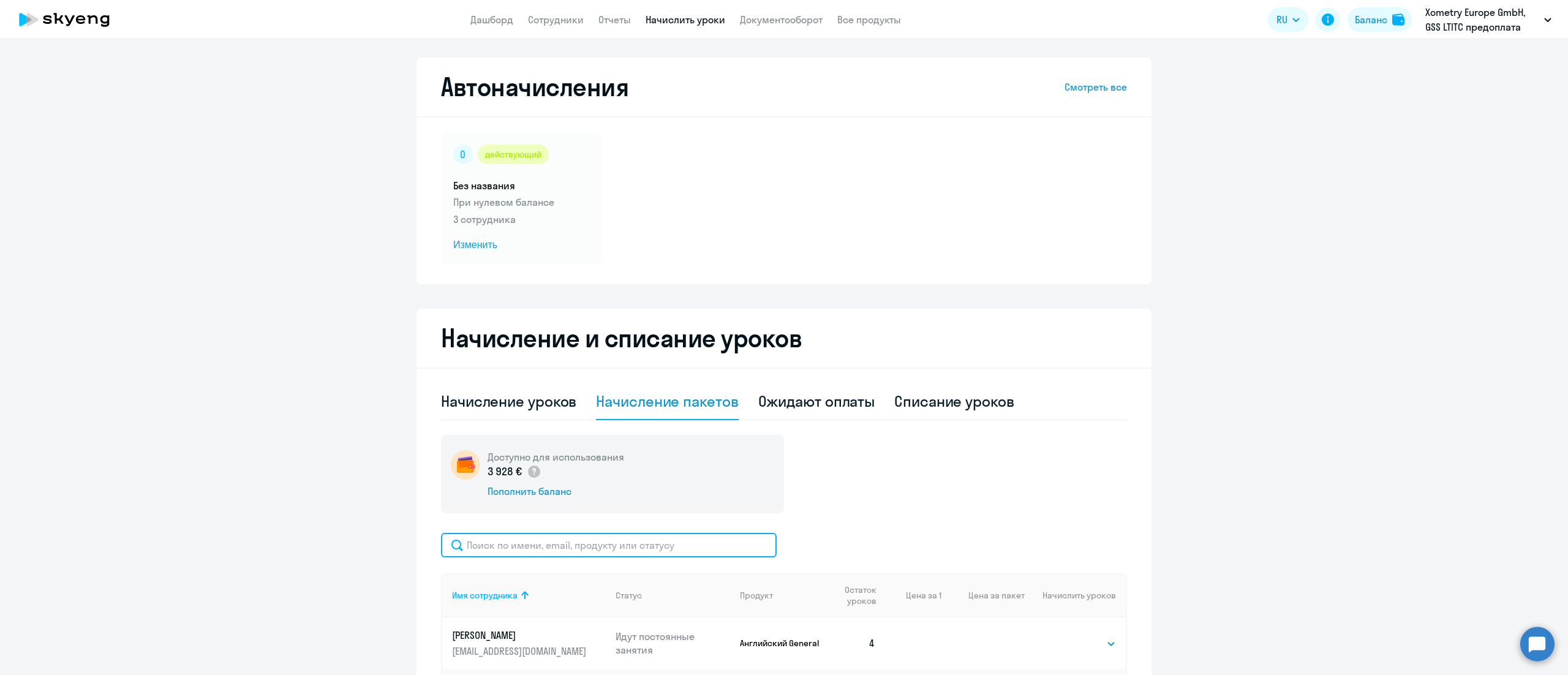
click at [669, 539] on input "text" at bounding box center [608, 545] width 336 height 24
paste input "Chaban"
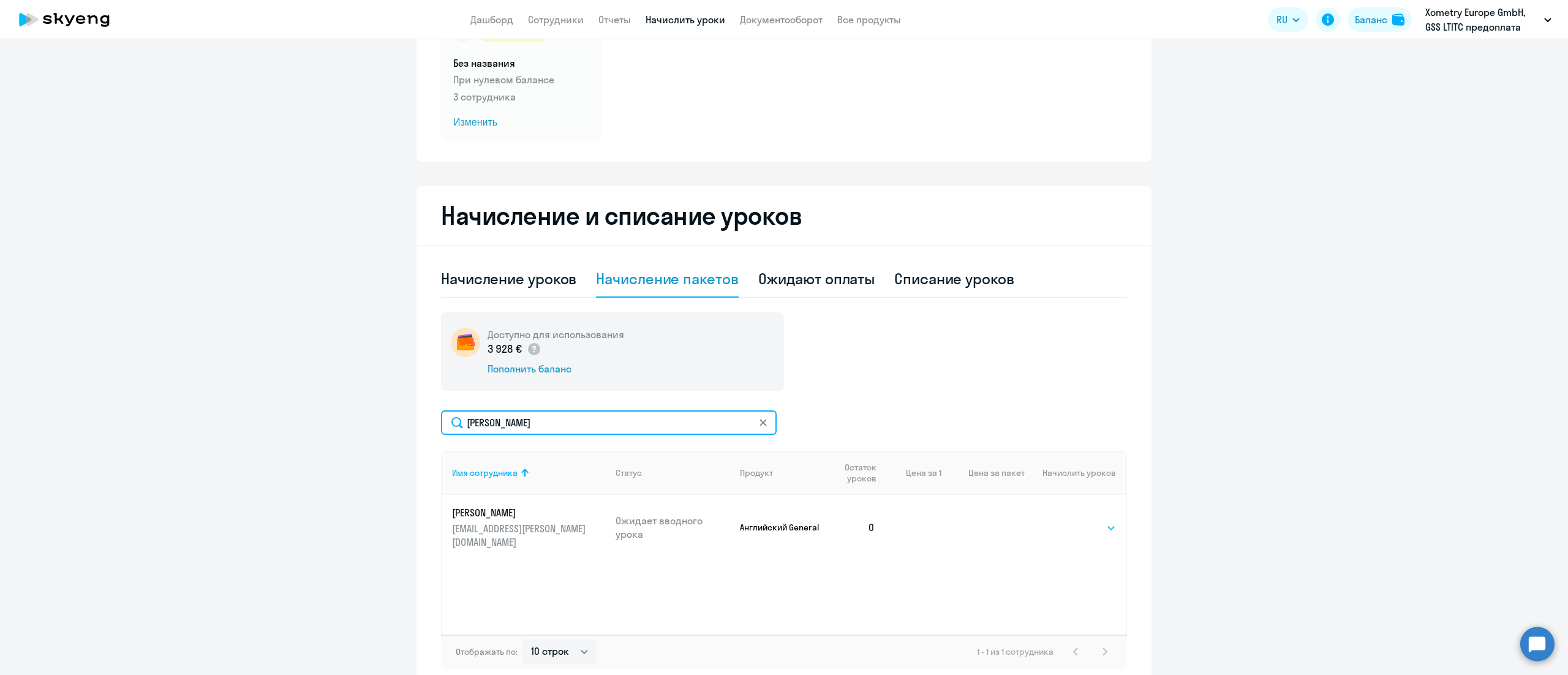
type input "Chaban"
click at [1071, 520] on select "Выбрать 4 8 16 32 64" at bounding box center [1091, 527] width 50 height 15
select select "8"
click at [1066, 520] on select "Выбрать 4 8 16 32 64" at bounding box center [1091, 527] width 50 height 15
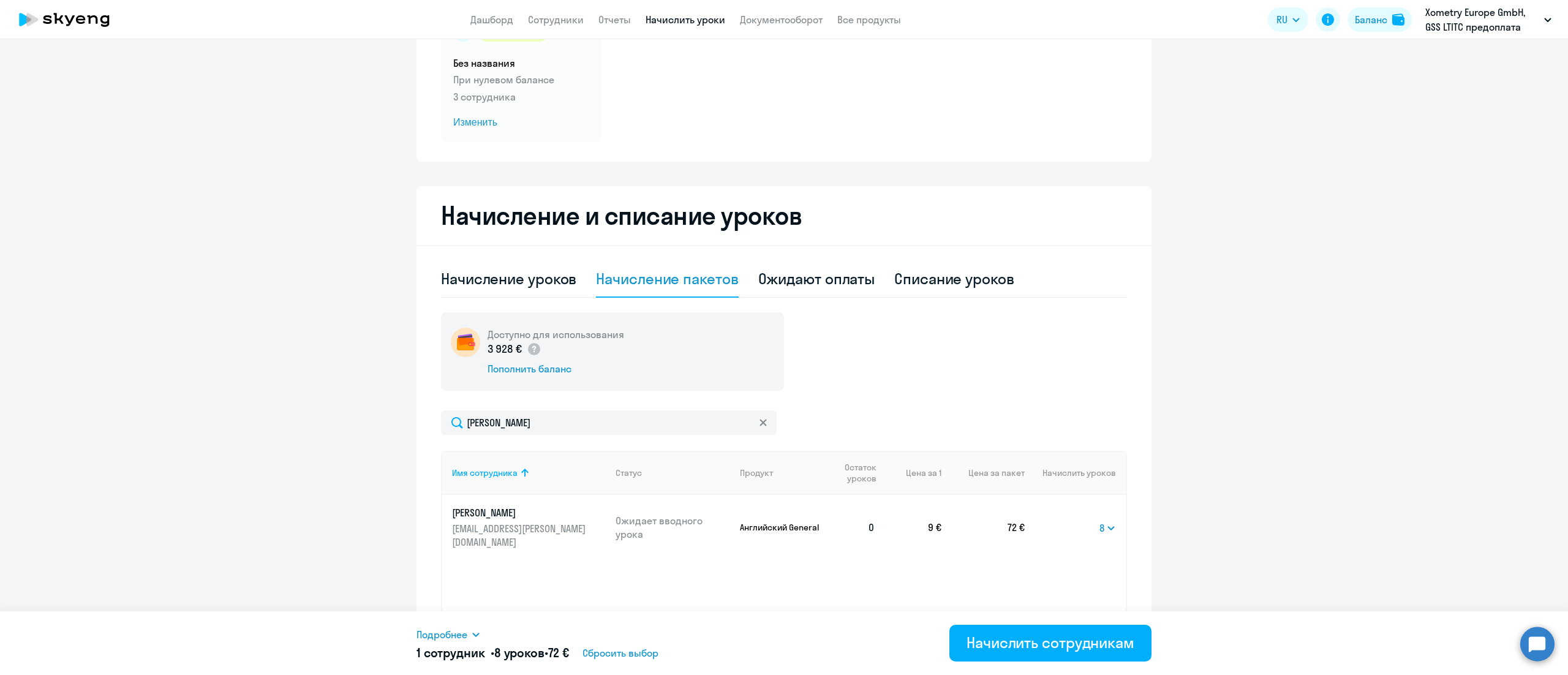
click at [437, 640] on span "Подробнее" at bounding box center [442, 634] width 51 height 15
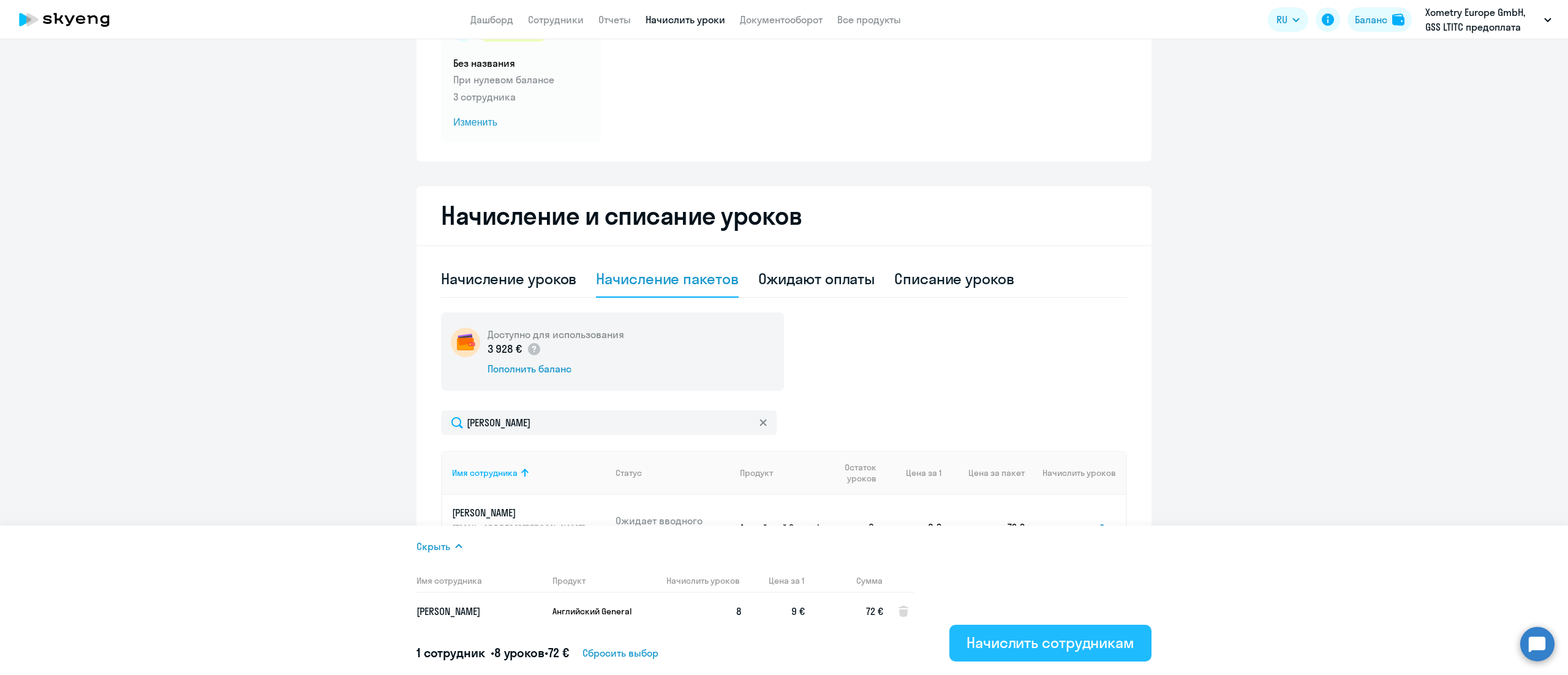
click at [1008, 634] on div "Начислить сотрудникам" at bounding box center [1051, 642] width 168 height 20
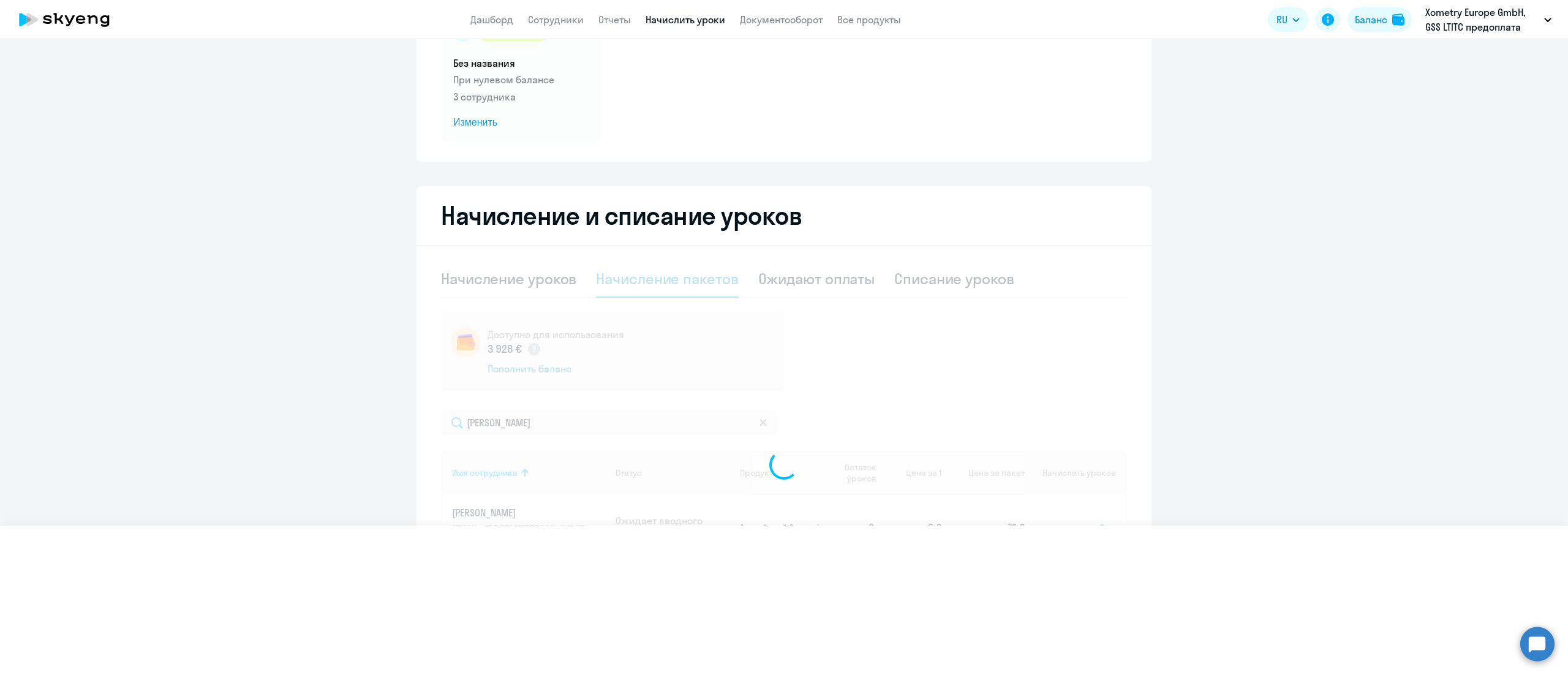
select select
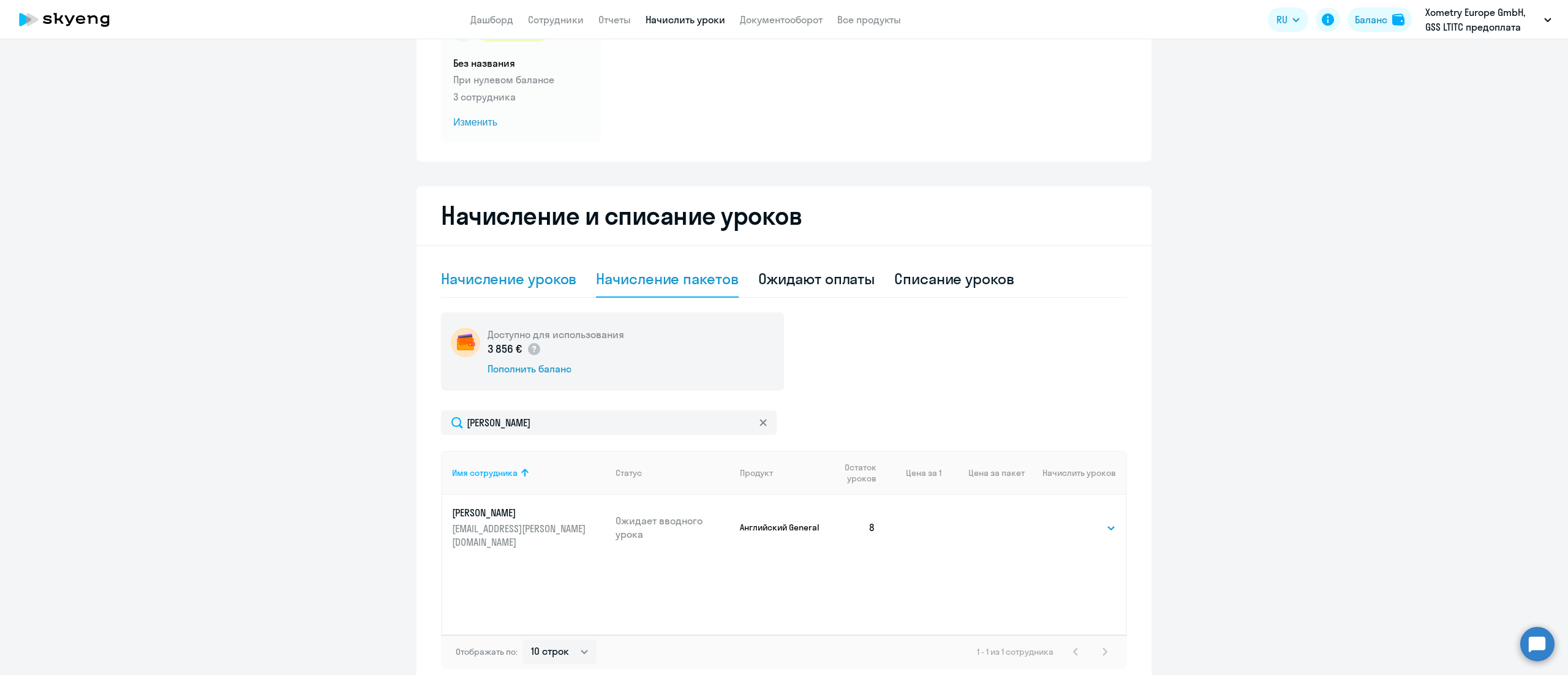
click at [527, 274] on div "Начисление уроков" at bounding box center [509, 278] width 135 height 20
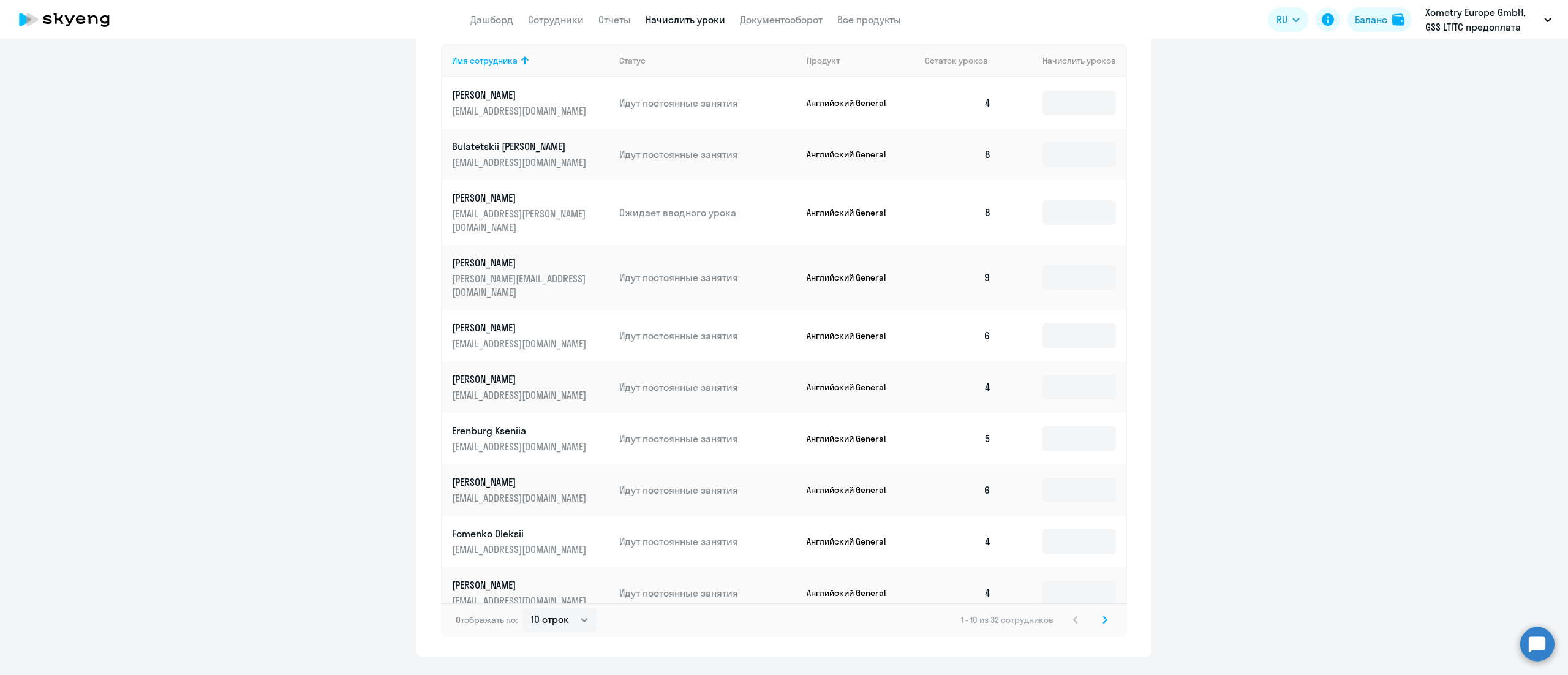
scroll to position [509, 0]
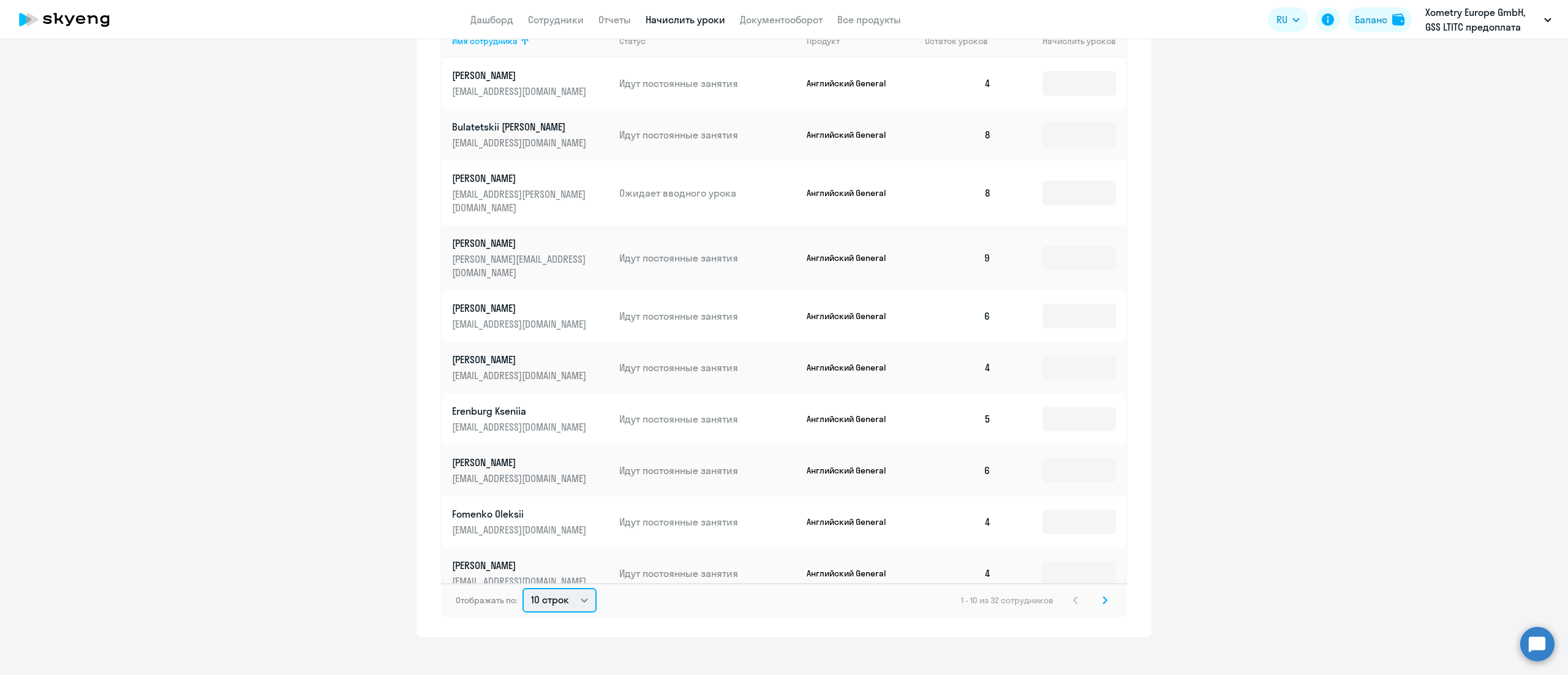
click at [564, 588] on select "10 строк 30 строк 50 строк" at bounding box center [560, 600] width 74 height 24
select select "50"
click at [523, 588] on select "10 строк 30 строк 50 строк" at bounding box center [560, 600] width 74 height 24
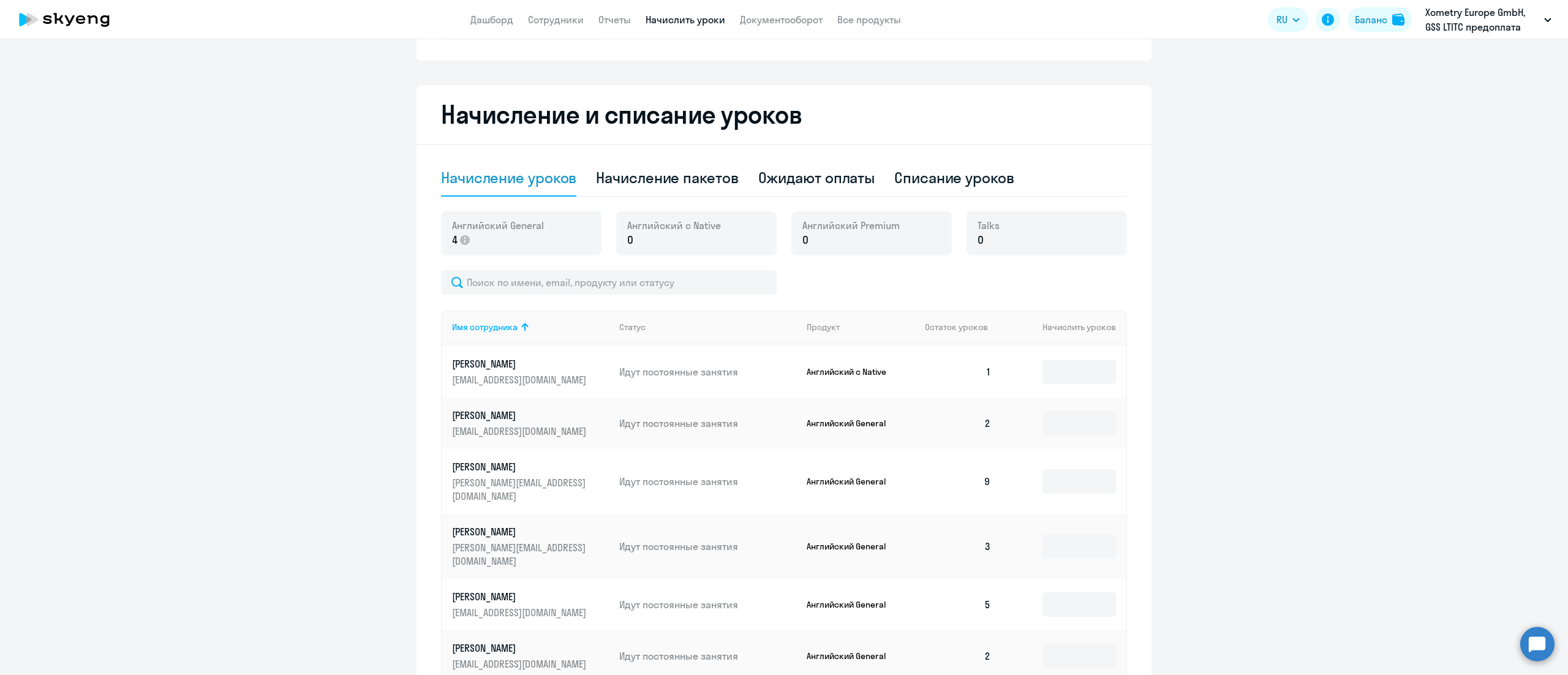
scroll to position [0, 0]
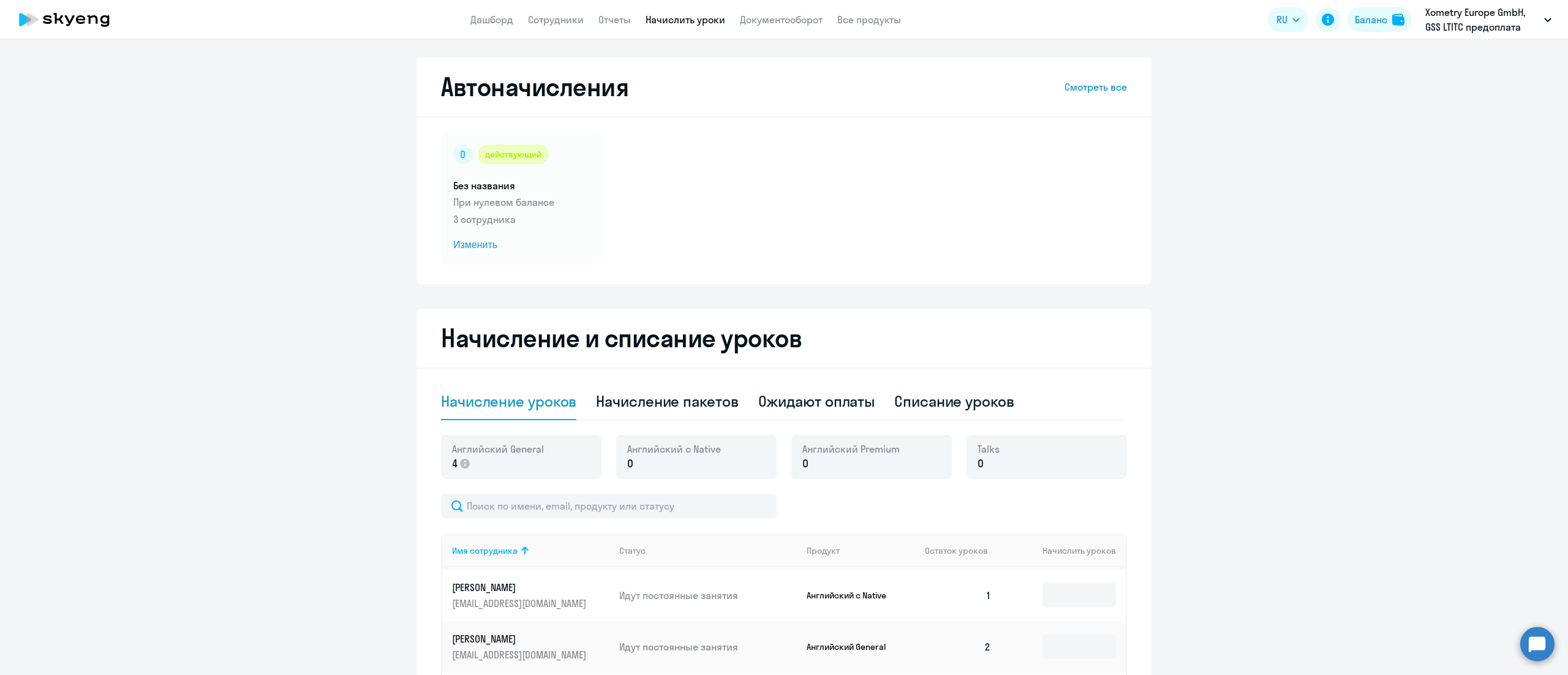
drag, startPoint x: 509, startPoint y: 207, endPoint x: 358, endPoint y: 237, distance: 154.0
click at [358, 237] on ng-component "Автоначисления Смотреть все действующий Без названия При нулевом балансе 3 сотр…" at bounding box center [784, 602] width 1568 height 1089
select select "10"
click at [507, 208] on p "При нулевом балансе" at bounding box center [521, 202] width 136 height 15
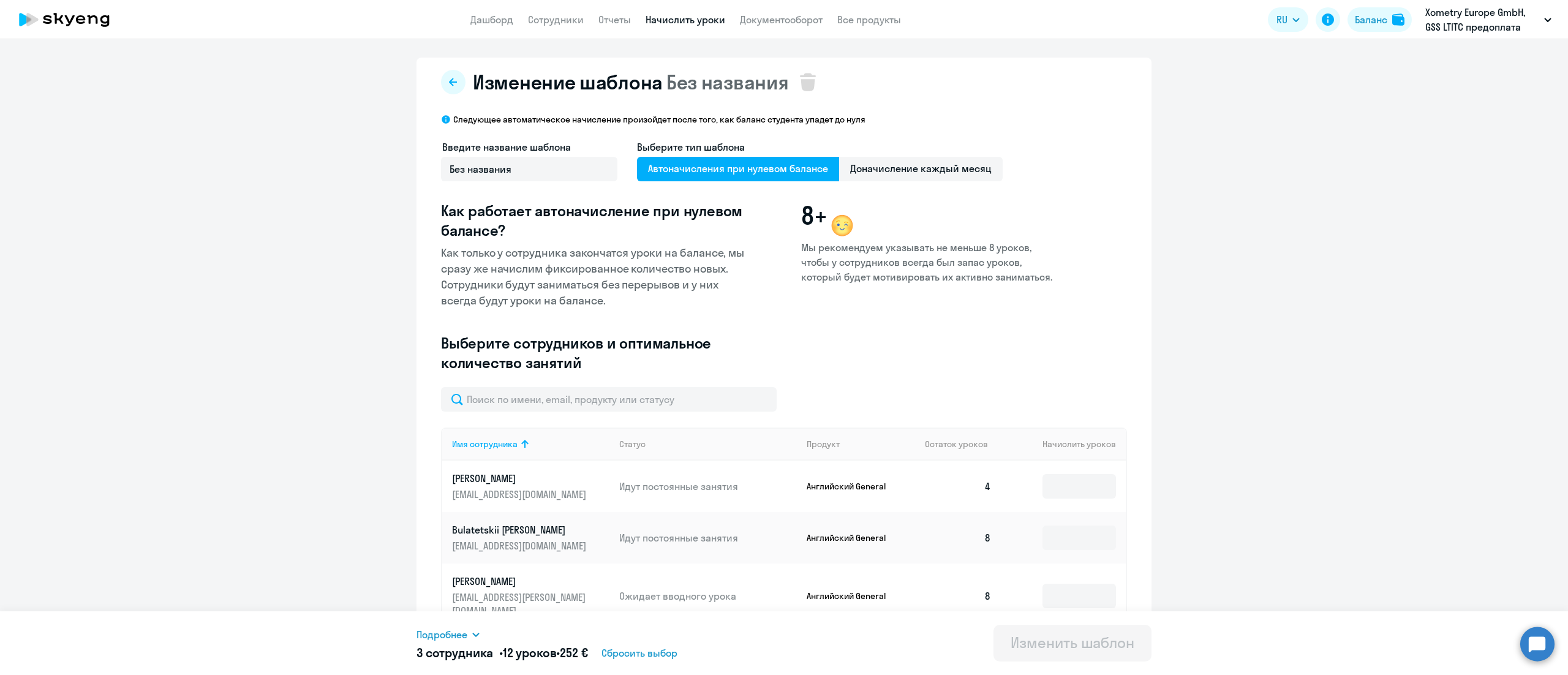
scroll to position [245, 0]
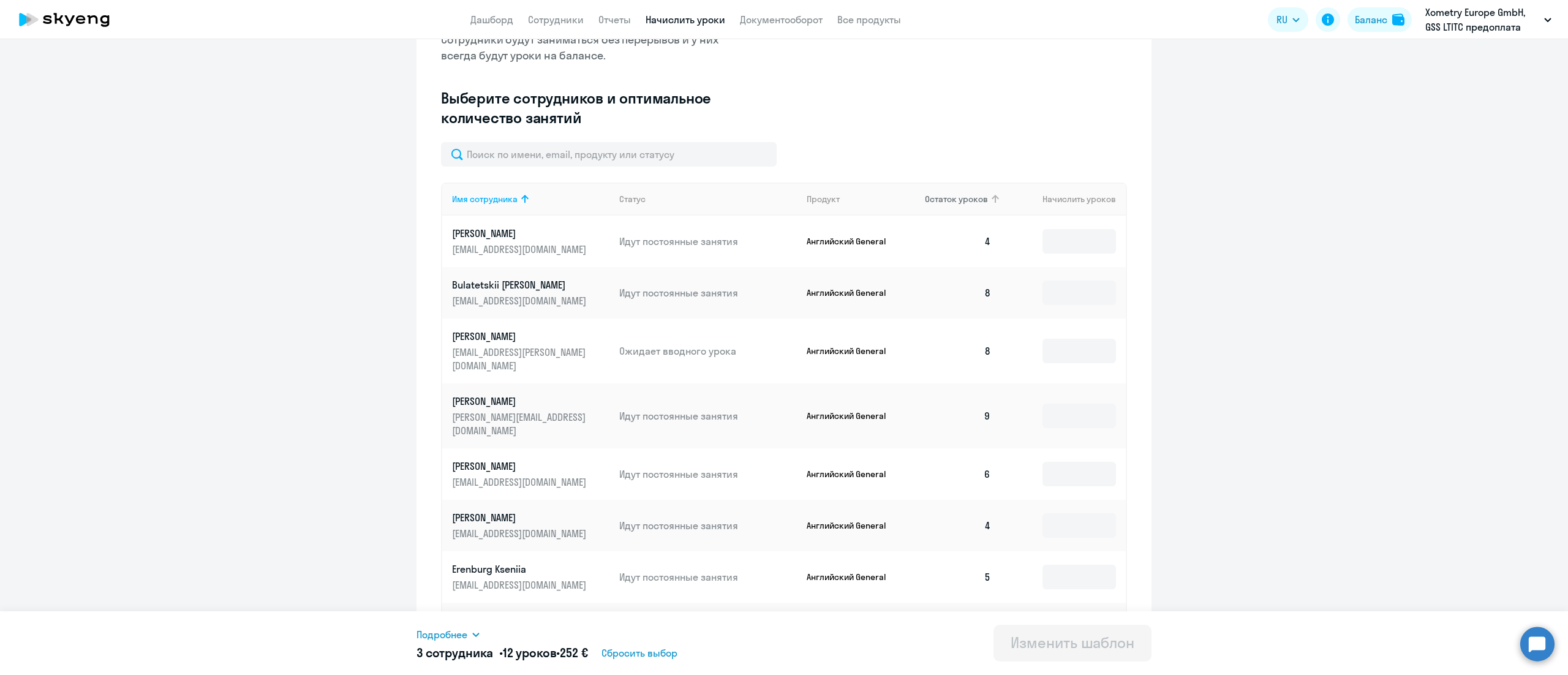
click at [946, 196] on span "Остаток уроков" at bounding box center [957, 199] width 63 height 11
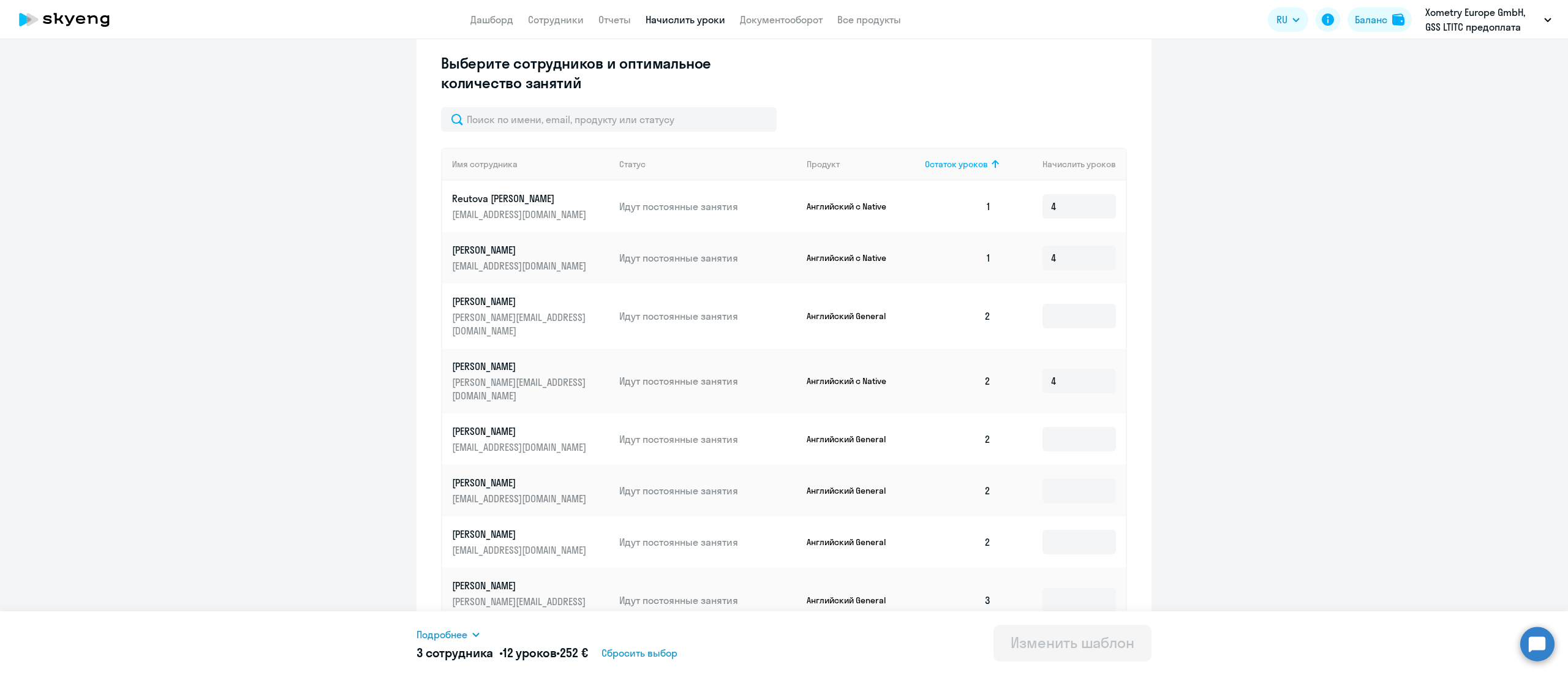
scroll to position [402, 0]
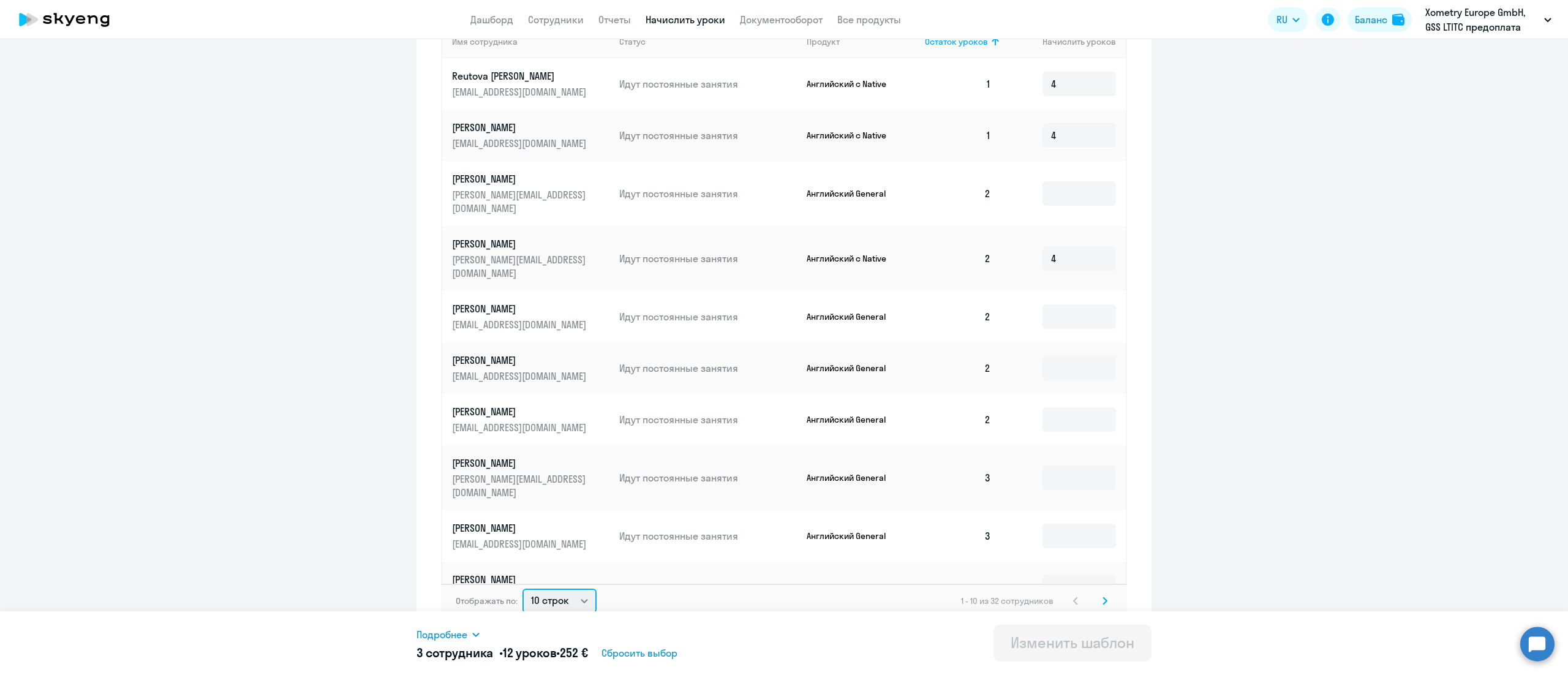
click at [574, 590] on select "10 строк 30 строк 50 строк" at bounding box center [560, 600] width 74 height 24
select select "50"
click at [523, 589] on select "10 строк 30 строк 50 строк" at bounding box center [560, 600] width 74 height 24
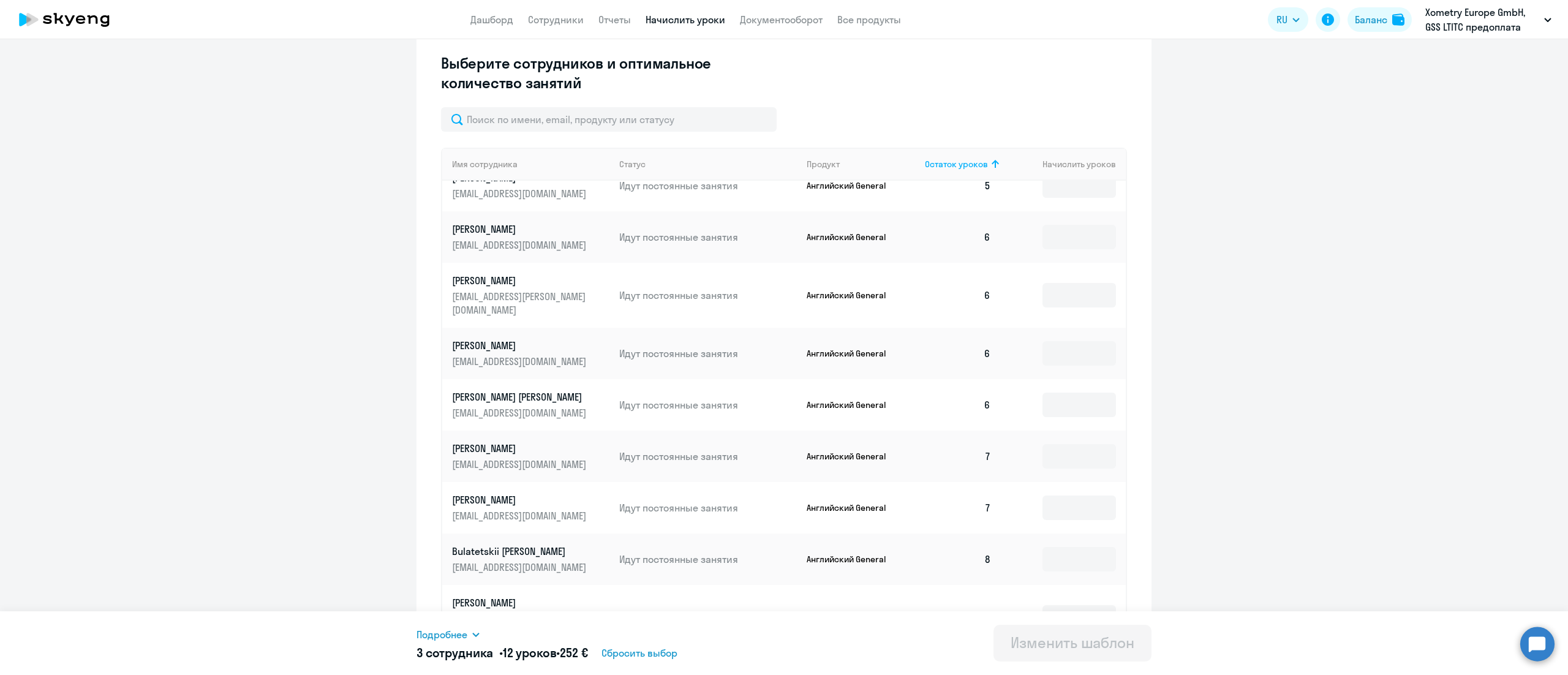
scroll to position [1121, 0]
